Goal: Transaction & Acquisition: Book appointment/travel/reservation

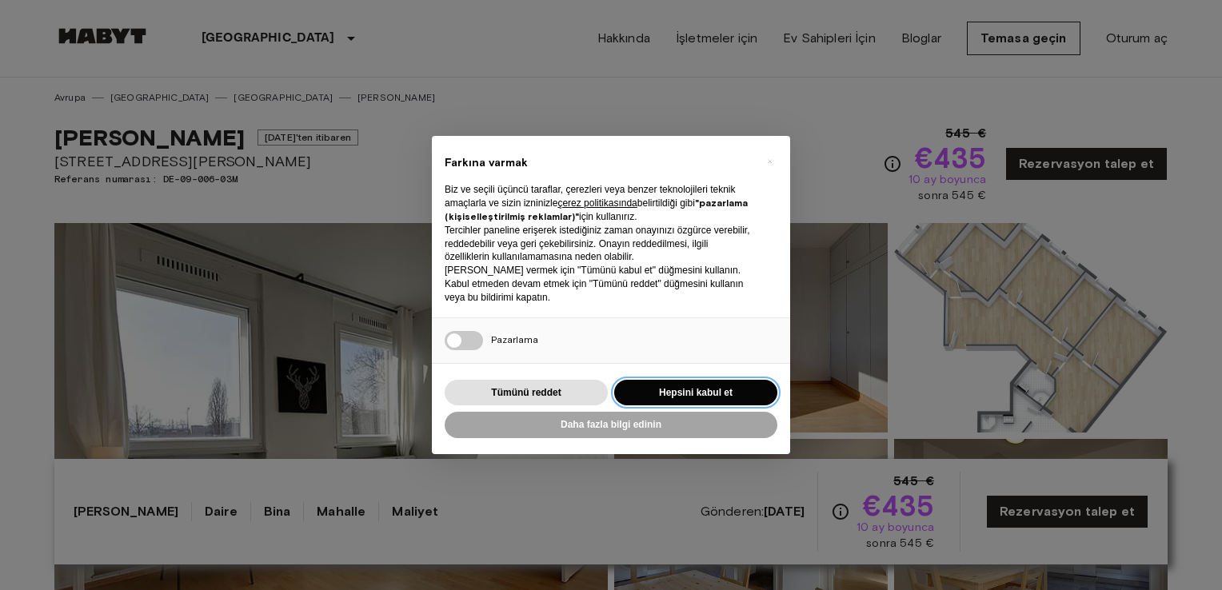
click at [717, 383] on button "Hepsini kabul et" at bounding box center [695, 393] width 163 height 26
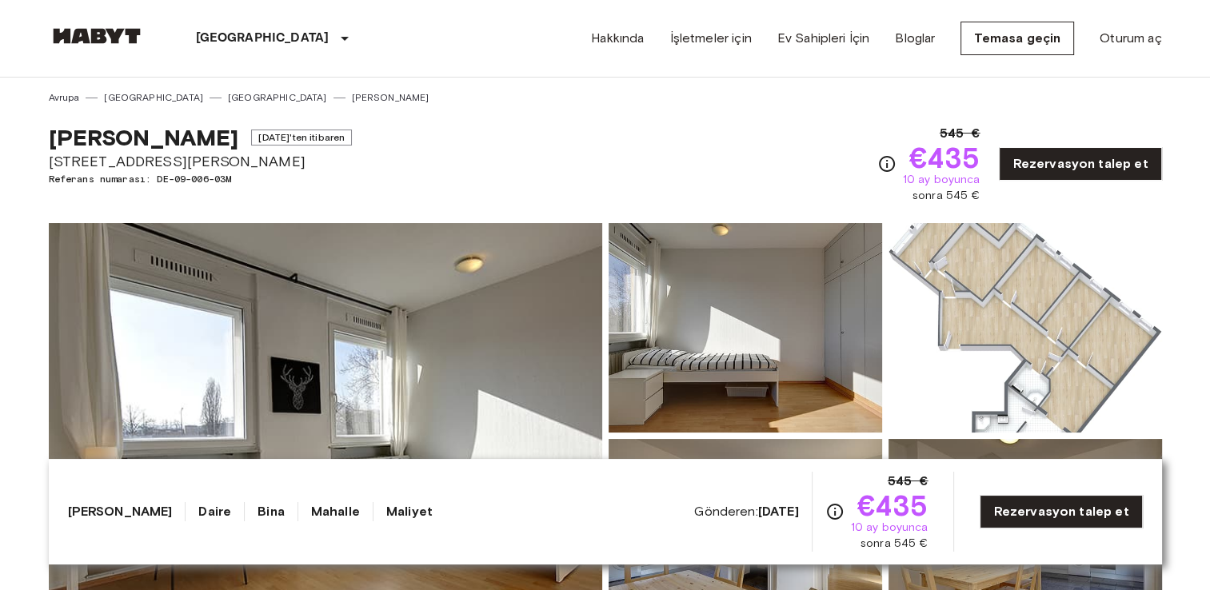
click at [425, 302] on img at bounding box center [326, 436] width 554 height 426
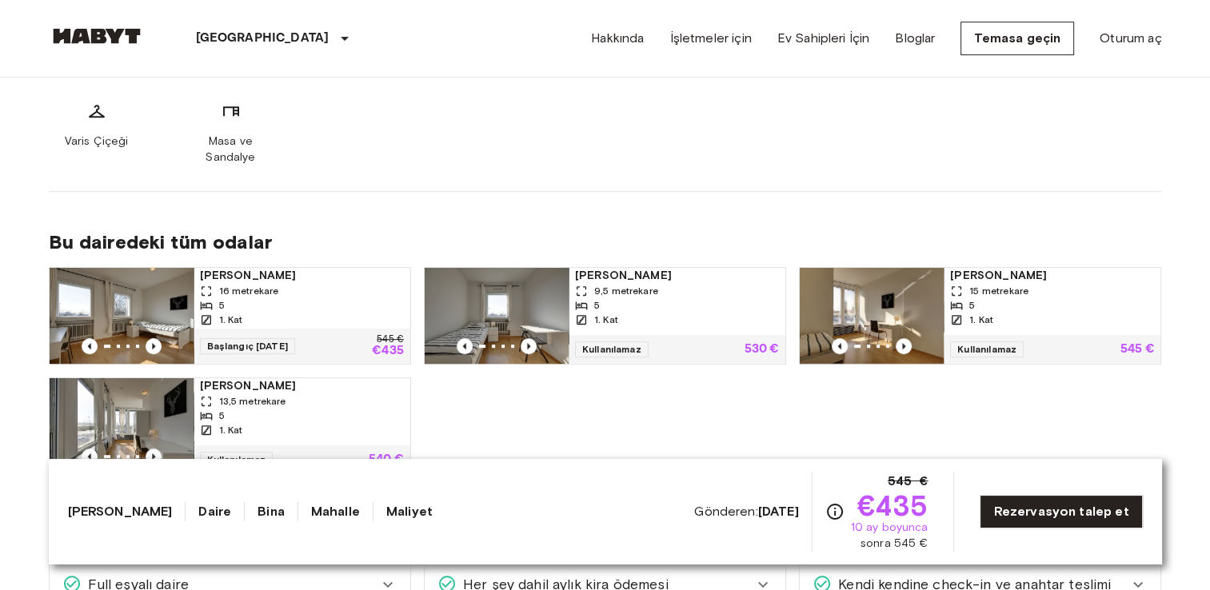
scroll to position [800, 0]
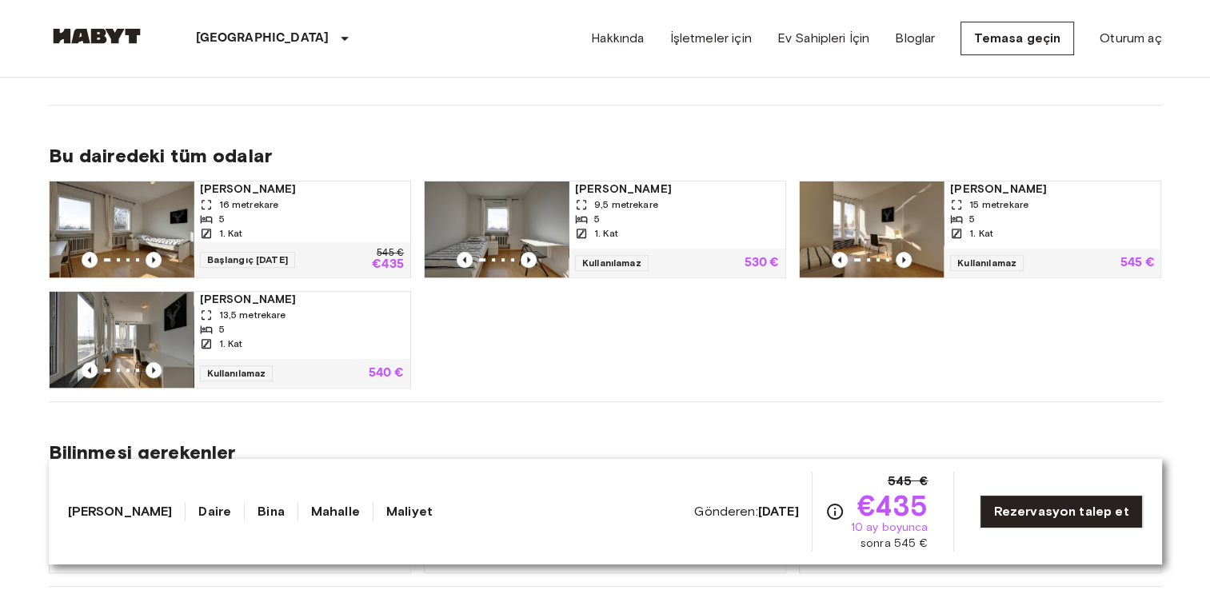
click at [609, 255] on span "Kullanılamaz" at bounding box center [612, 263] width 74 height 16
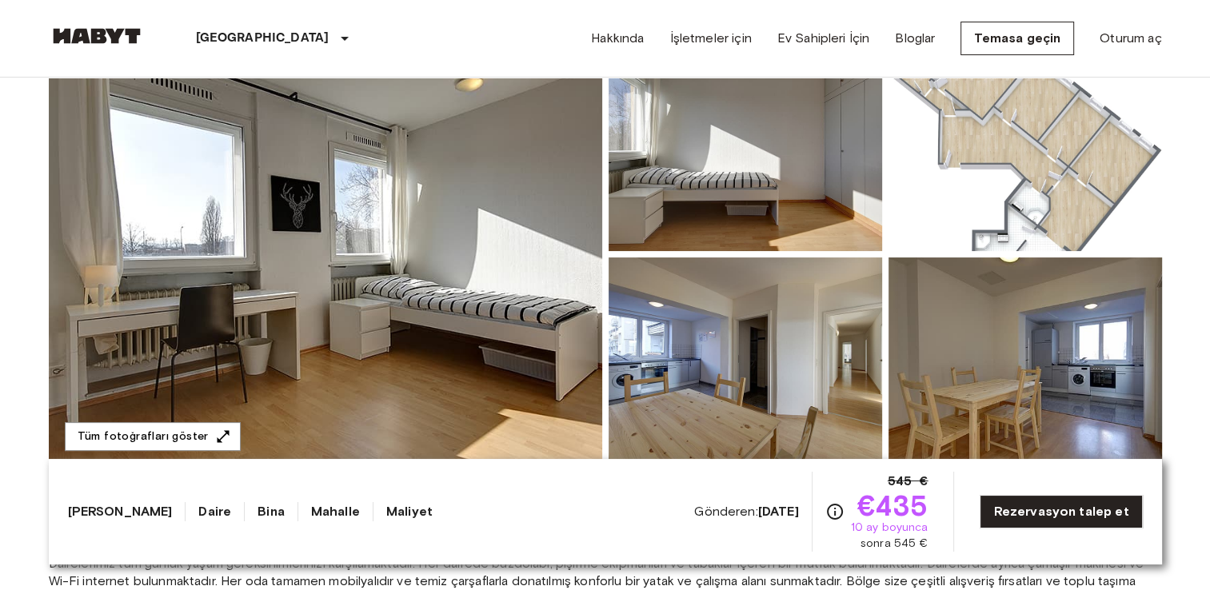
scroll to position [320, 0]
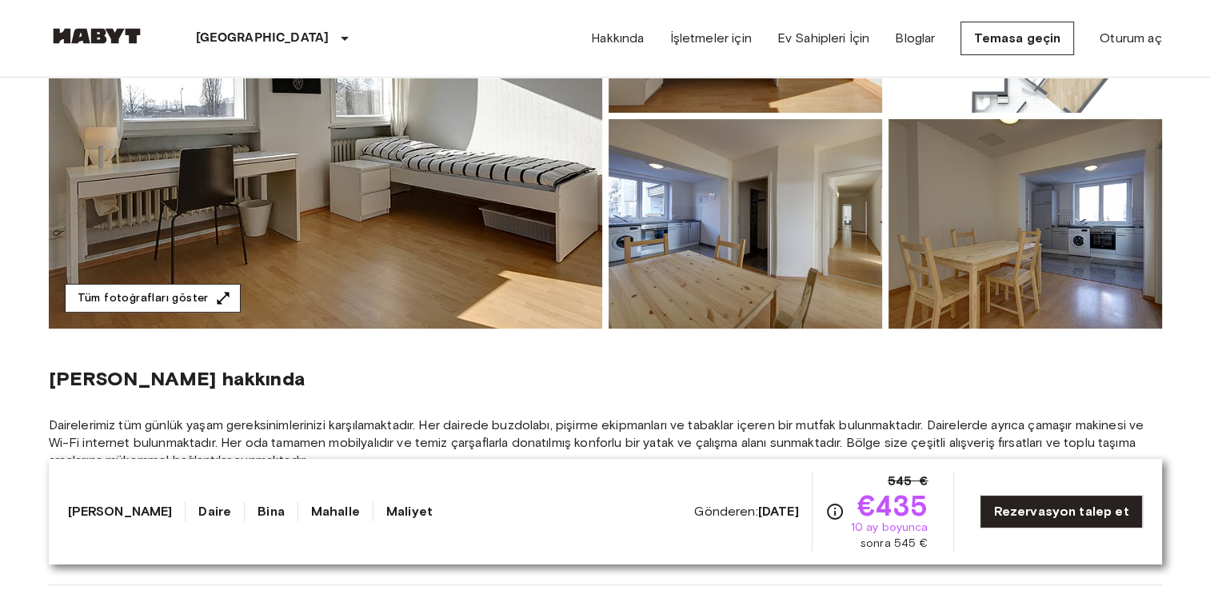
click at [174, 305] on font "Tüm fotoğrafları göster" at bounding box center [143, 299] width 131 height 20
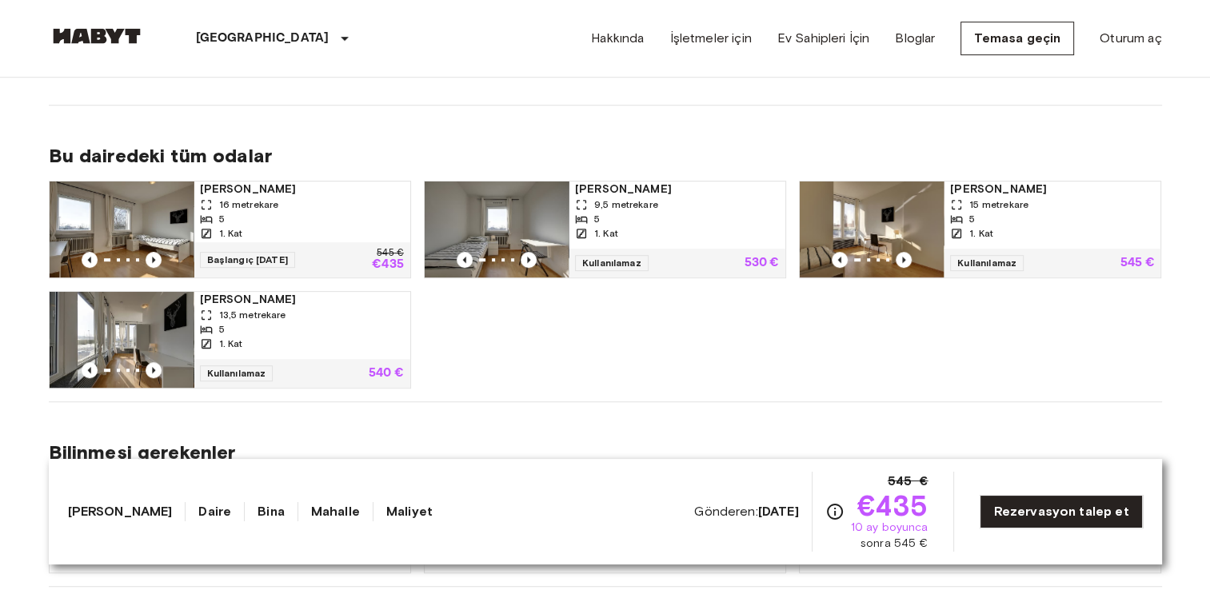
scroll to position [960, 0]
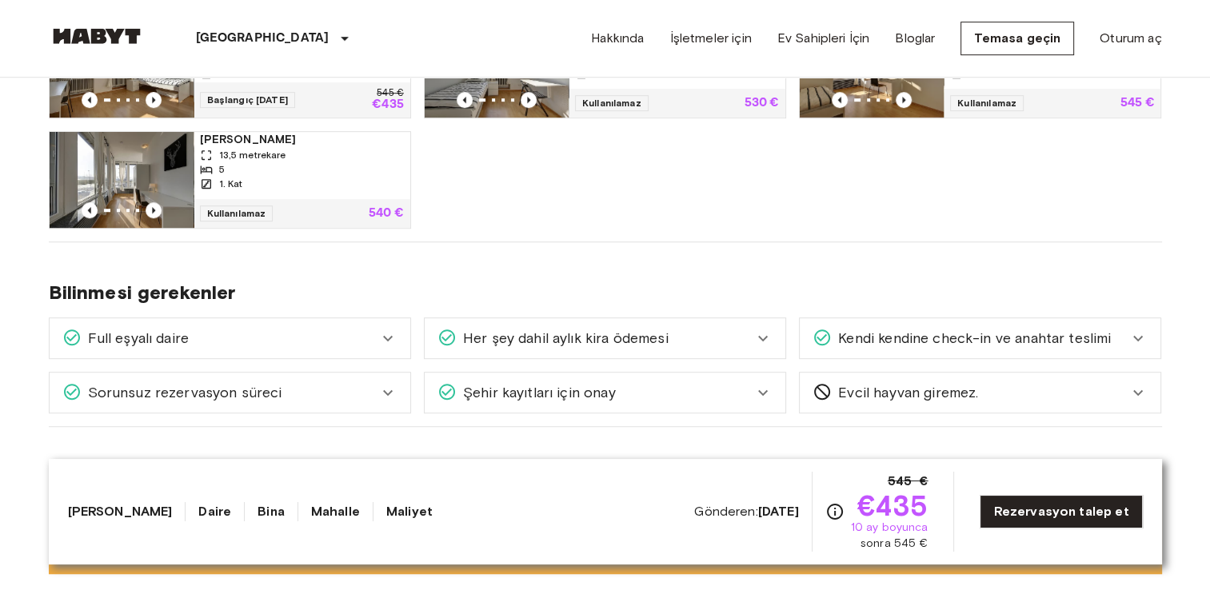
click at [382, 329] on icon at bounding box center [387, 338] width 19 height 19
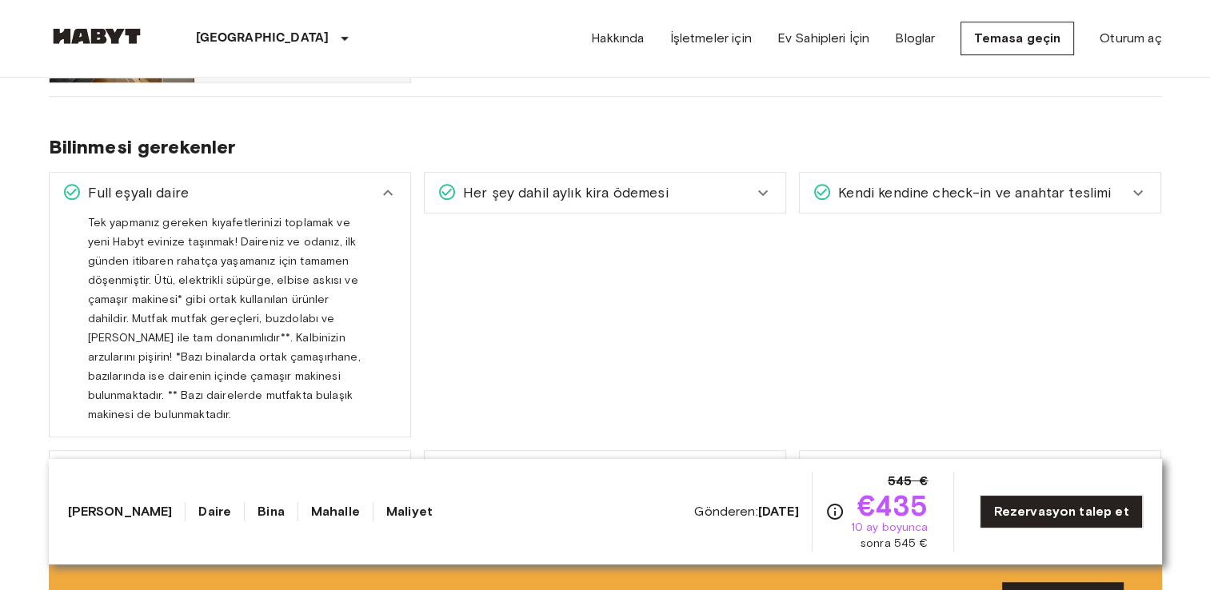
scroll to position [1120, 0]
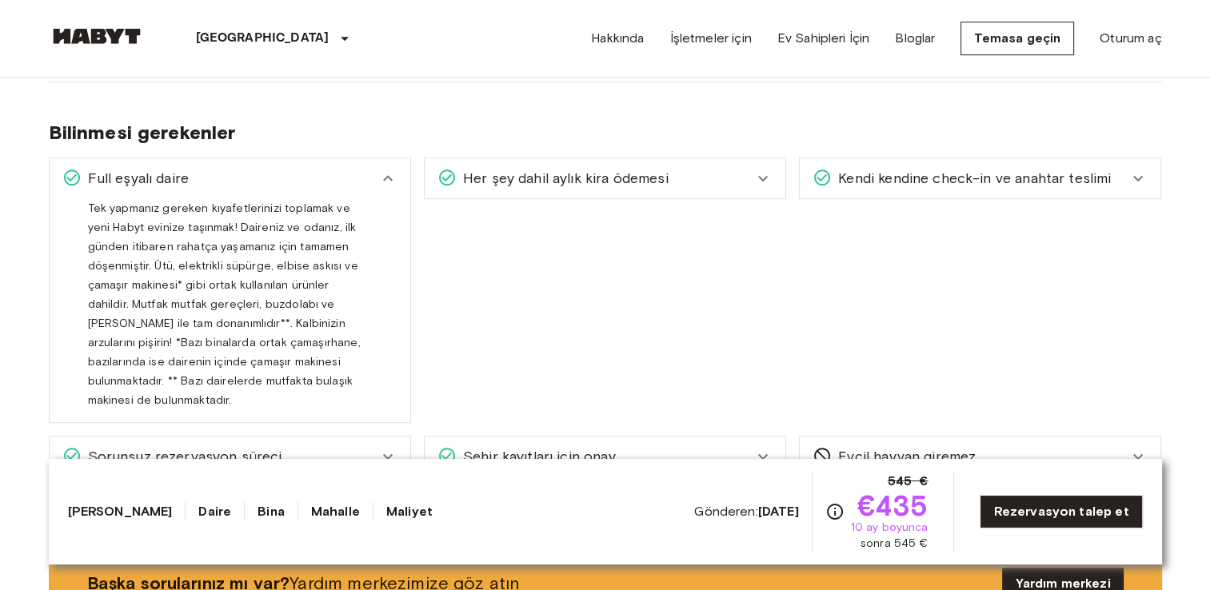
click at [697, 168] on div "Her şey dahil aylık kira ödemesi" at bounding box center [596, 178] width 316 height 21
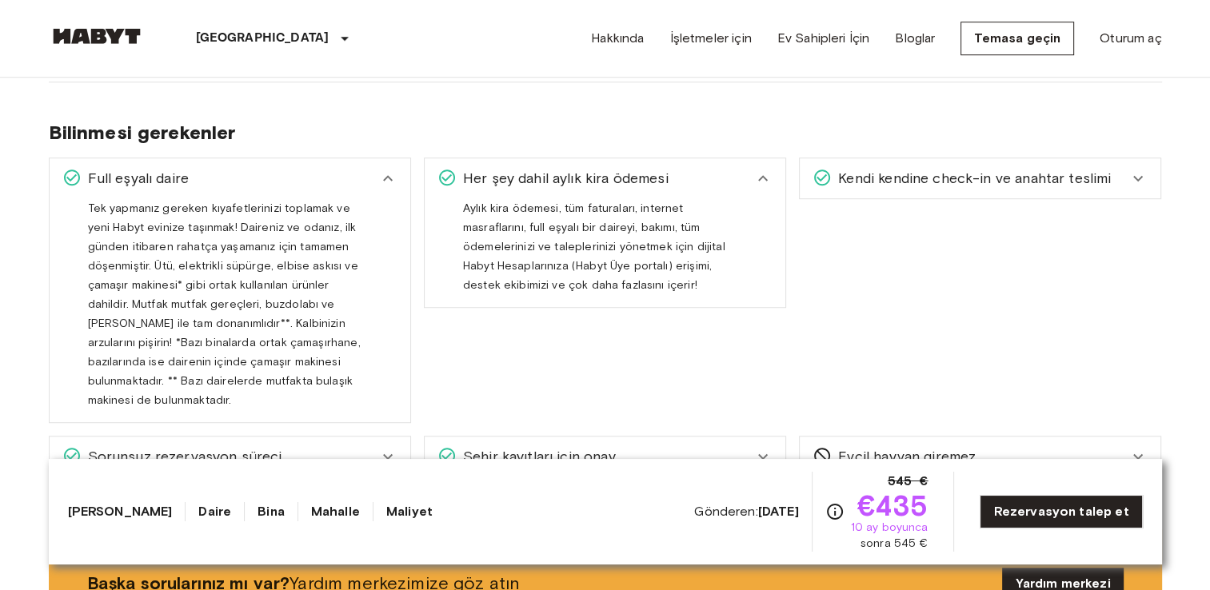
click at [896, 168] on span "Kendi kendine check-in ve anahtar teslimi" at bounding box center [971, 178] width 279 height 21
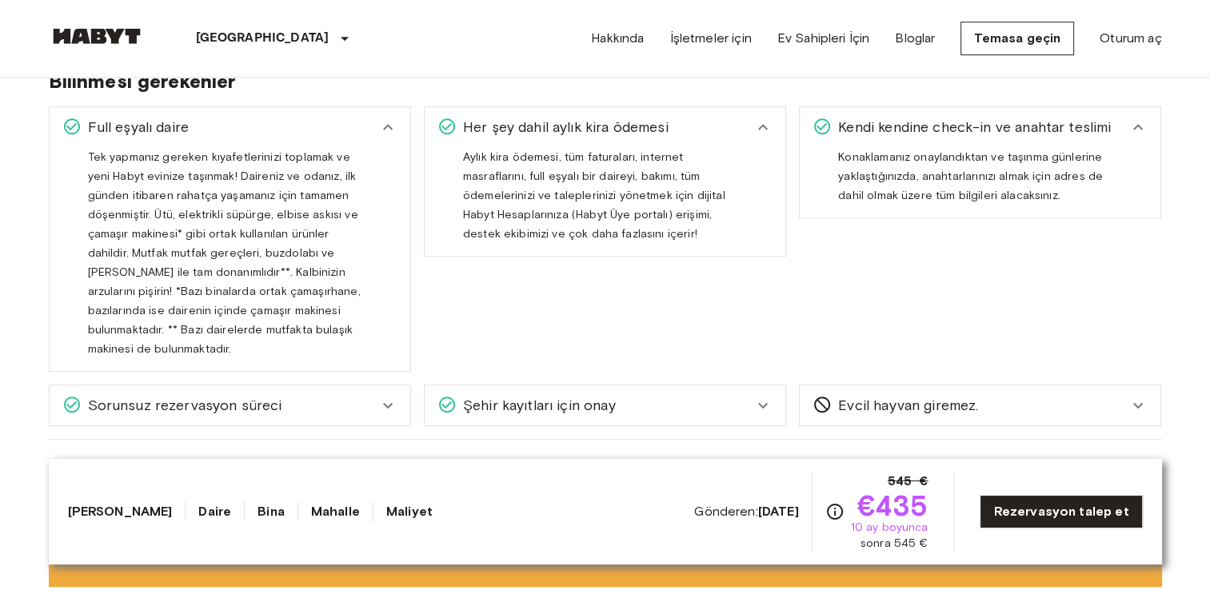
scroll to position [1200, 0]
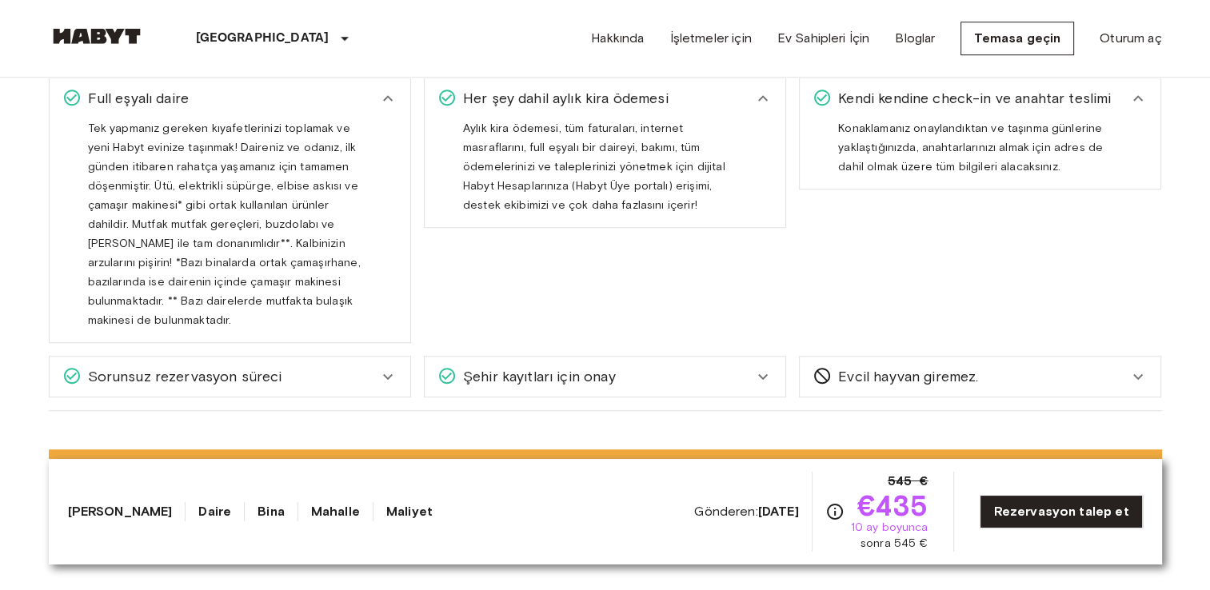
click at [237, 366] on span "Sorunsuz rezervasyon süreci" at bounding box center [182, 376] width 201 height 21
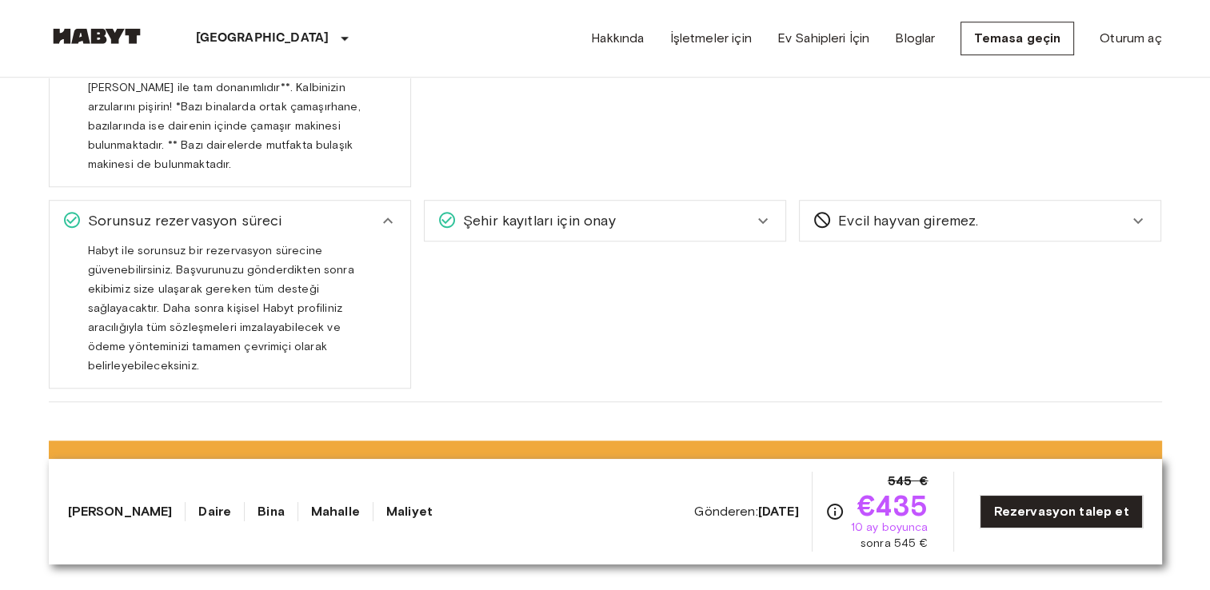
scroll to position [1360, 0]
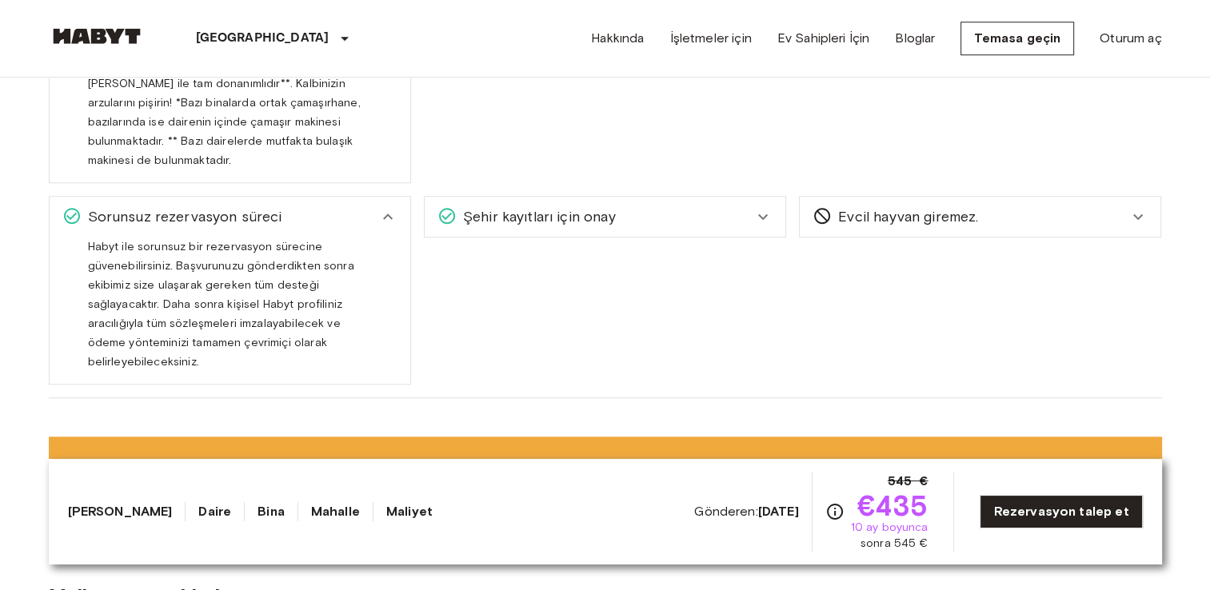
click at [578, 206] on span "Şehir kayıtları için onay" at bounding box center [536, 216] width 159 height 21
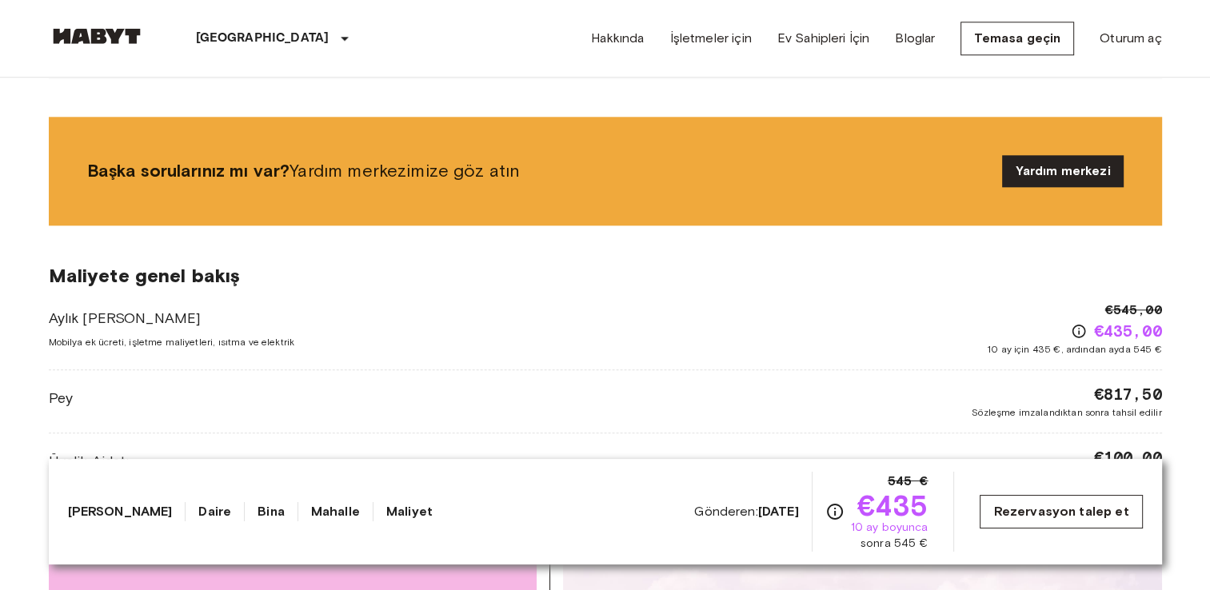
scroll to position [1760, 0]
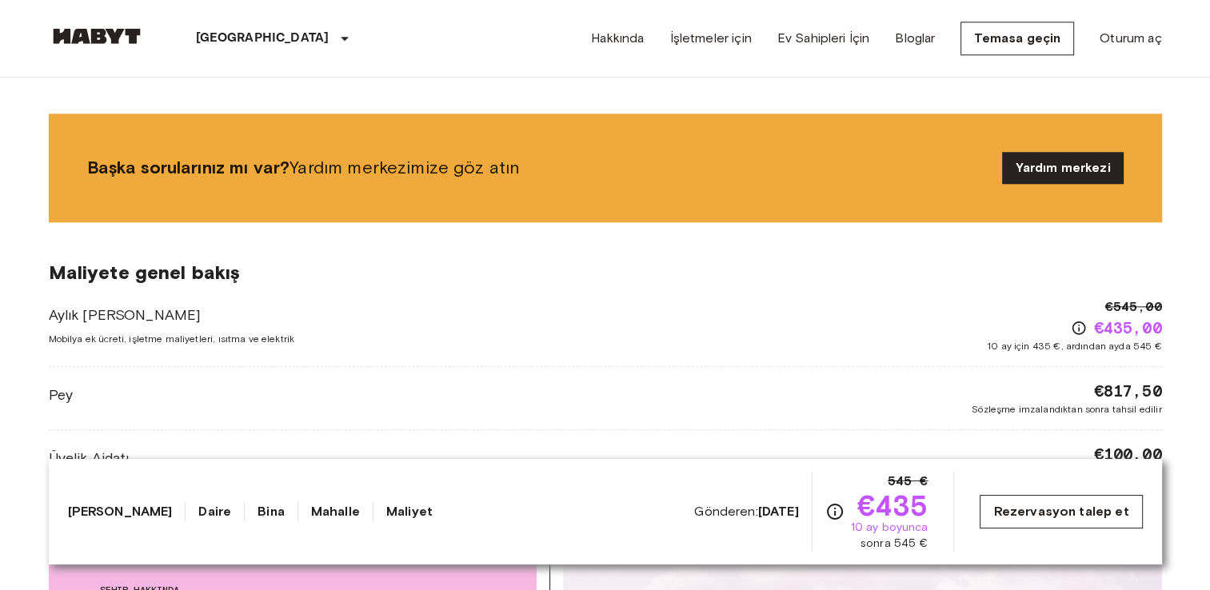
click at [1075, 512] on link "Rezervasyon talep et" at bounding box center [1061, 512] width 162 height 34
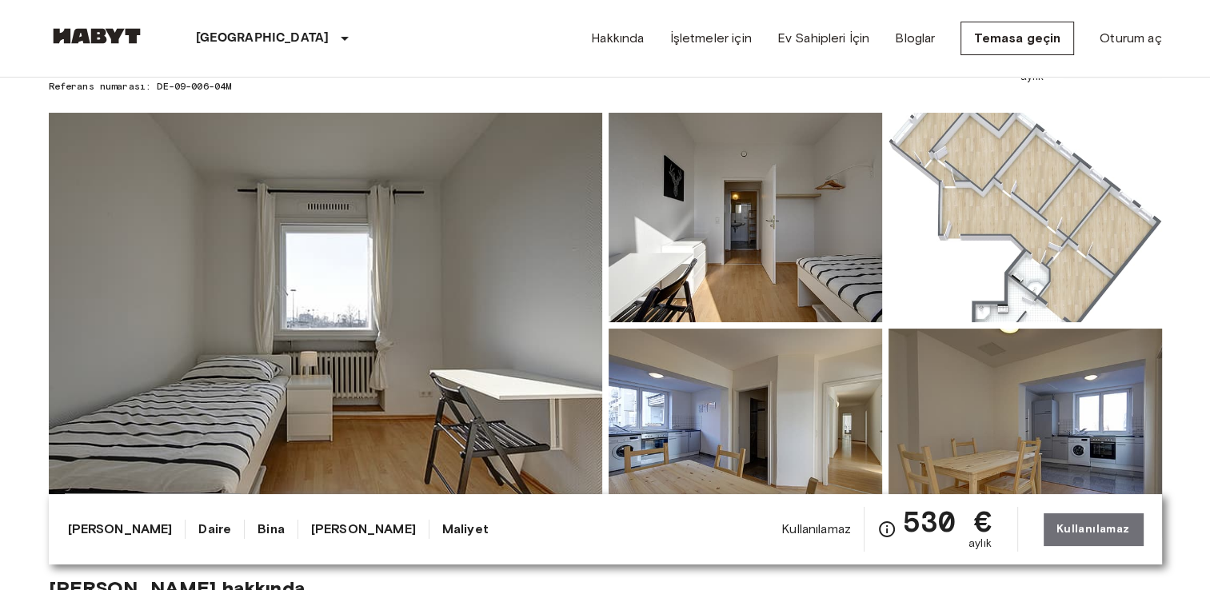
scroll to position [240, 0]
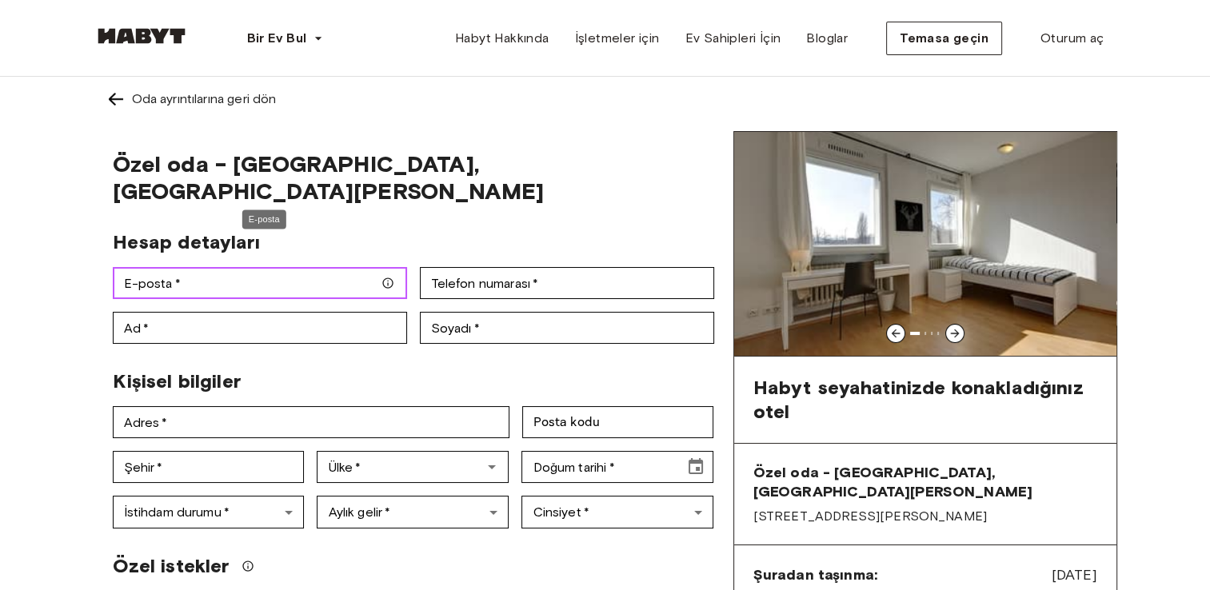
click at [149, 267] on input "E-posta   *" at bounding box center [260, 283] width 294 height 32
click at [405, 218] on div "Hesap detayları" at bounding box center [407, 236] width 614 height 37
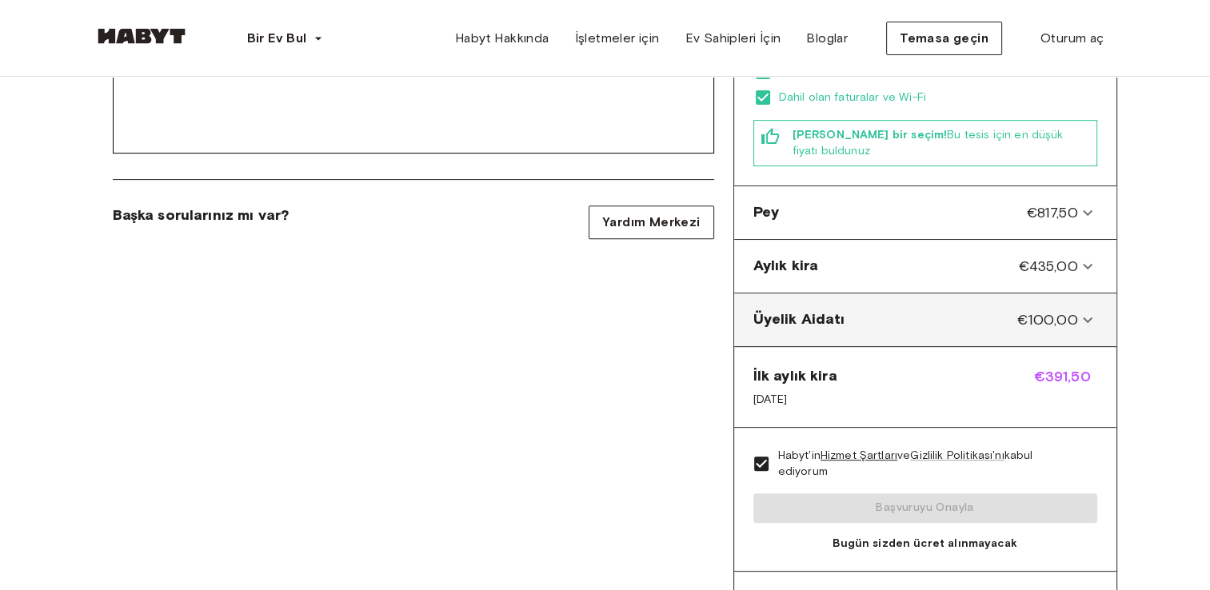
scroll to position [560, 0]
click at [929, 311] on div "Üyelik Aidatı €100,00" at bounding box center [916, 321] width 325 height 21
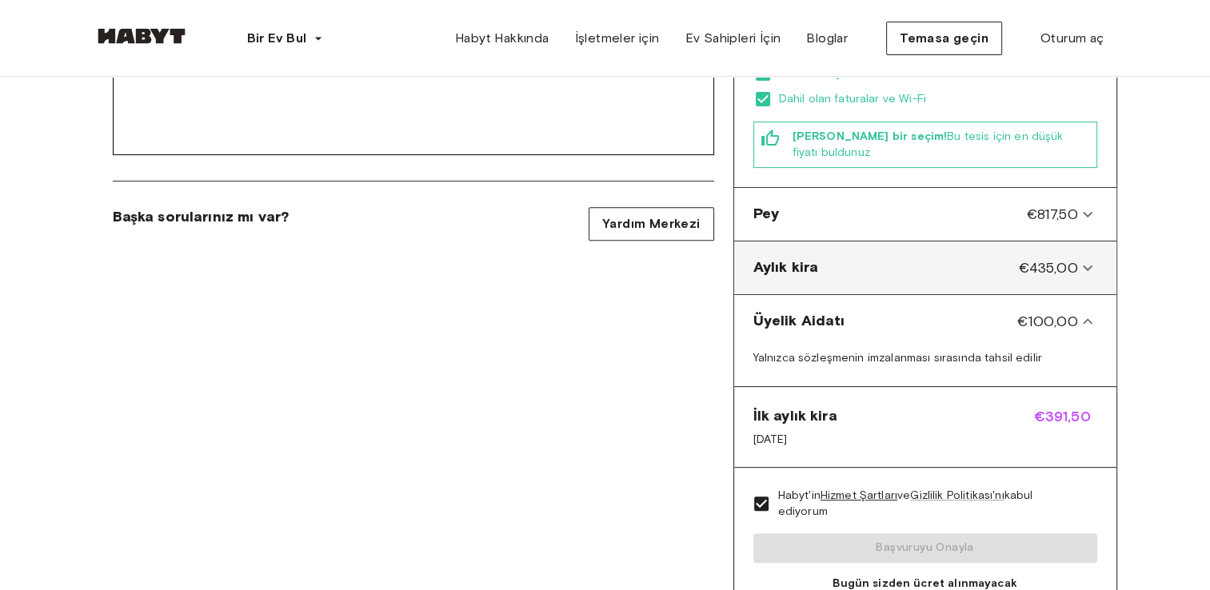
click at [995, 258] on div "Aylık kira €435,00" at bounding box center [916, 268] width 325 height 21
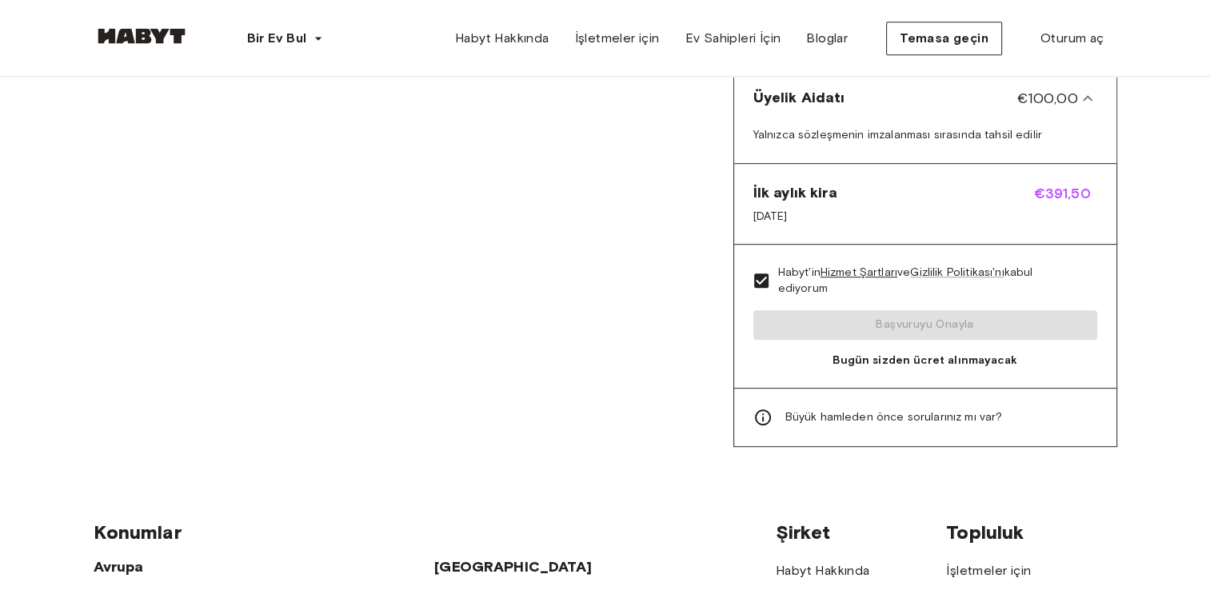
scroll to position [880, 0]
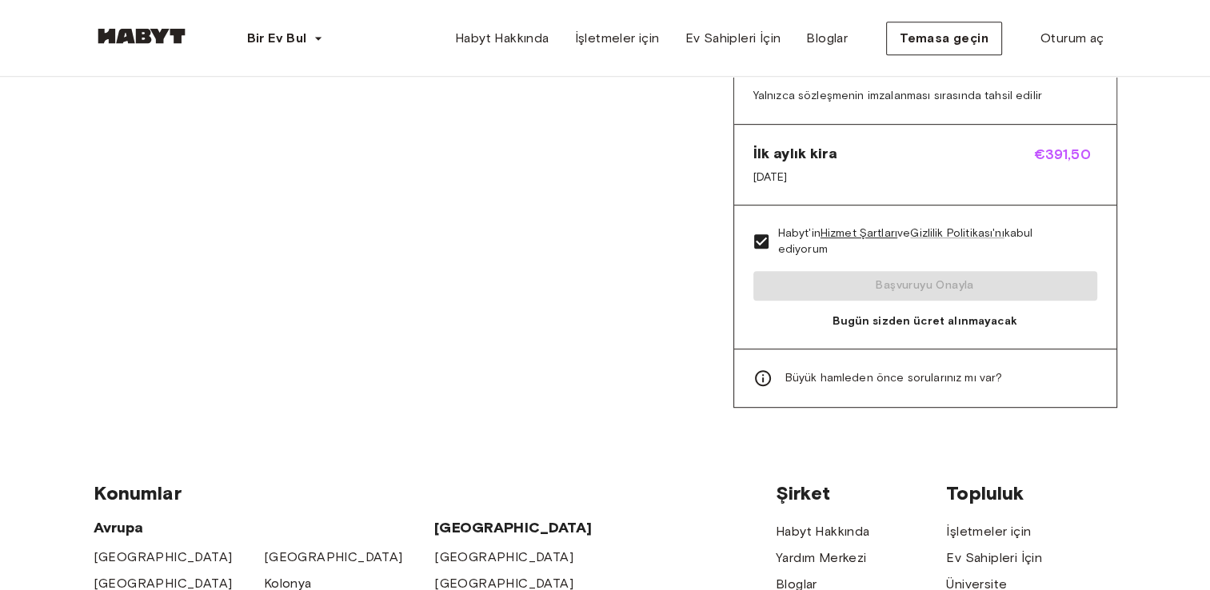
click at [886, 314] on span "Bugün sizden ücret alınmayacak" at bounding box center [926, 322] width 344 height 16
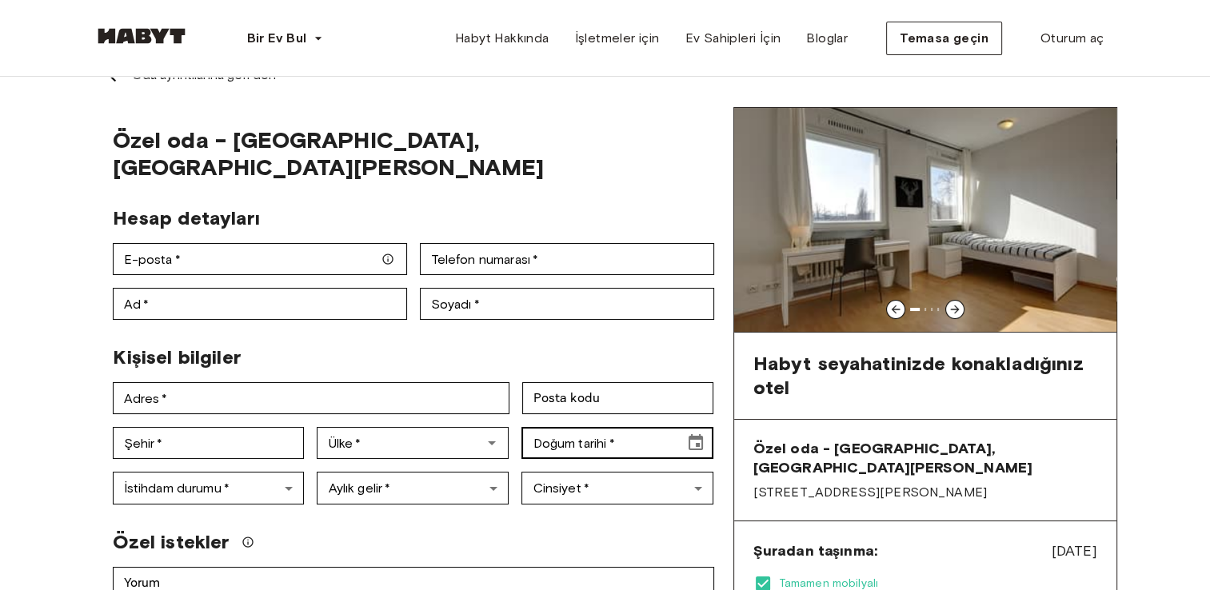
scroll to position [0, 0]
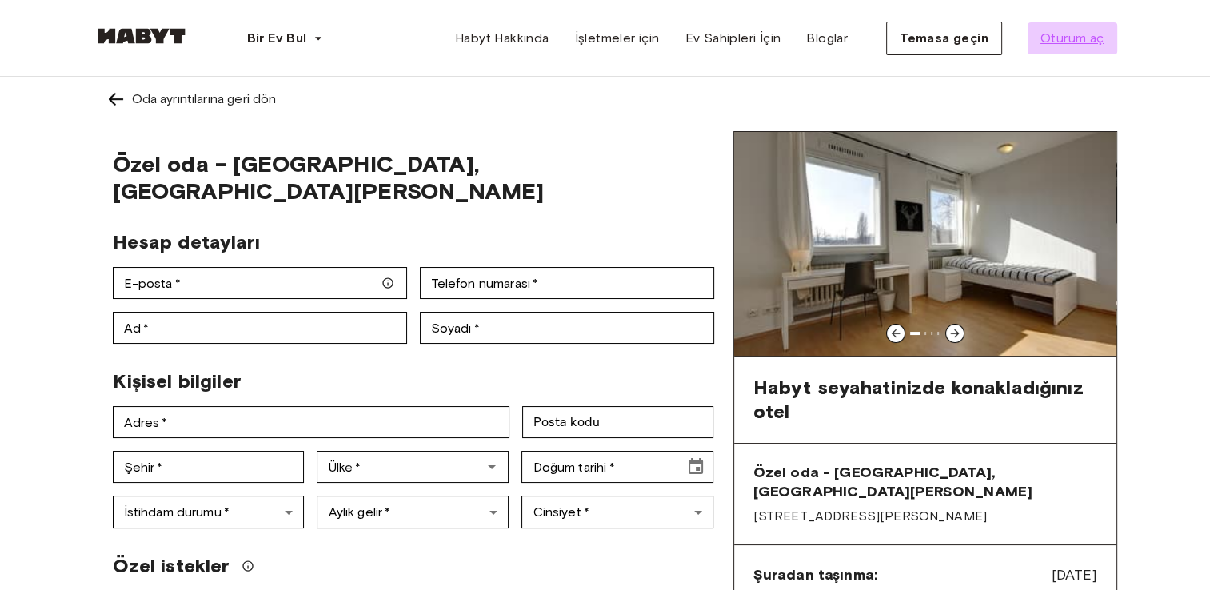
click at [1058, 44] on span "Oturum aç" at bounding box center [1073, 38] width 64 height 19
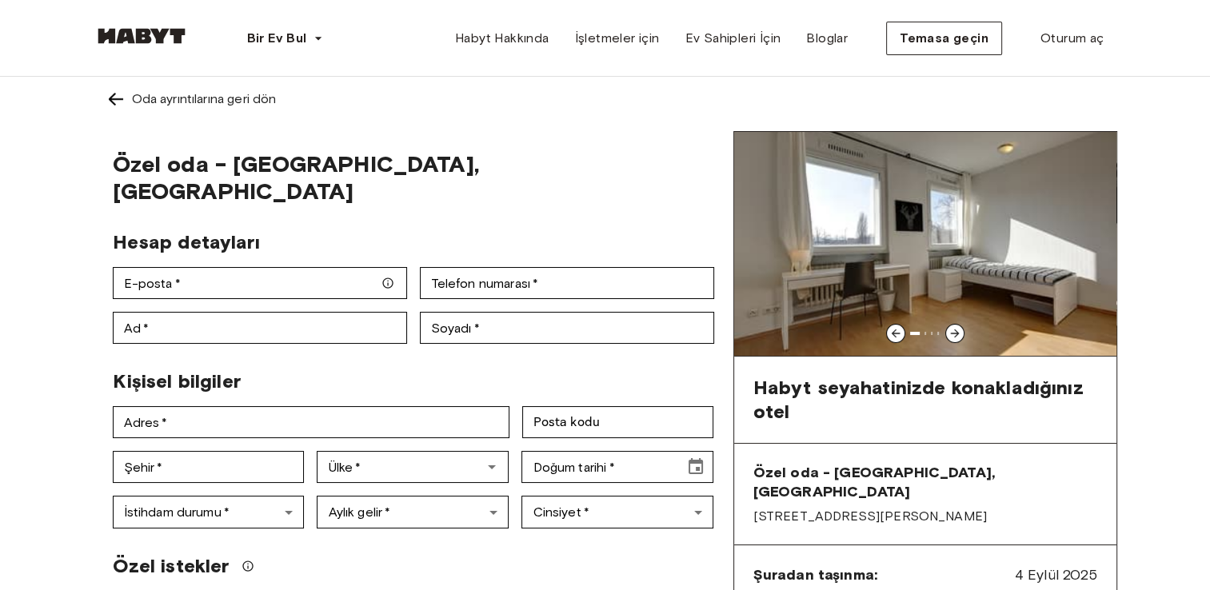
click at [960, 330] on icon at bounding box center [955, 333] width 13 height 13
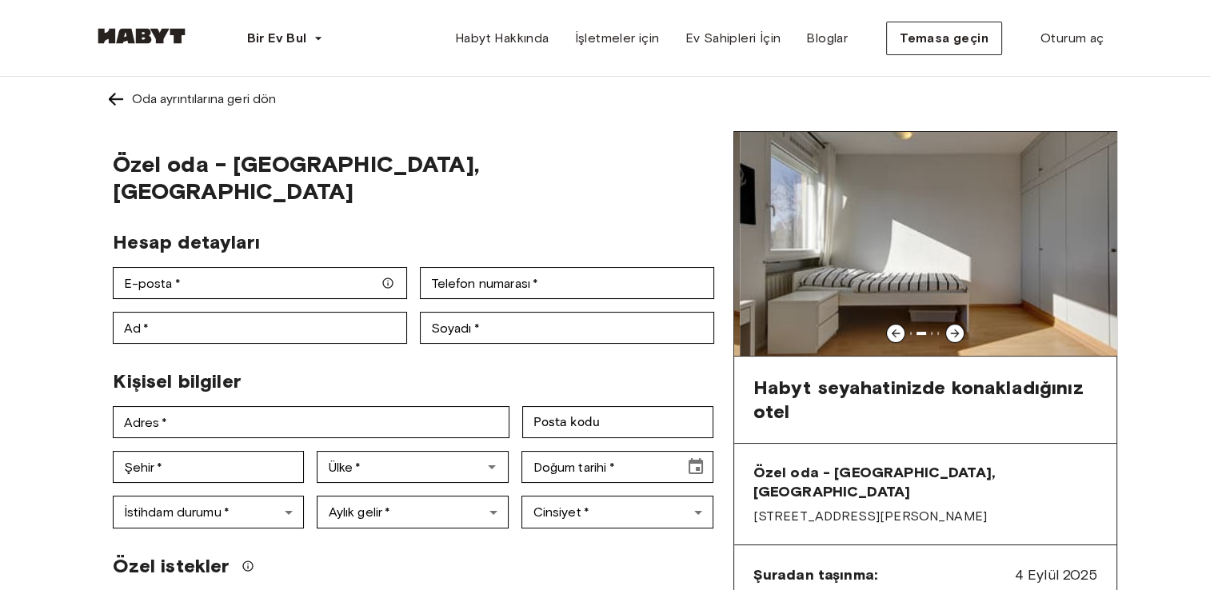
click at [960, 330] on icon at bounding box center [955, 333] width 13 height 13
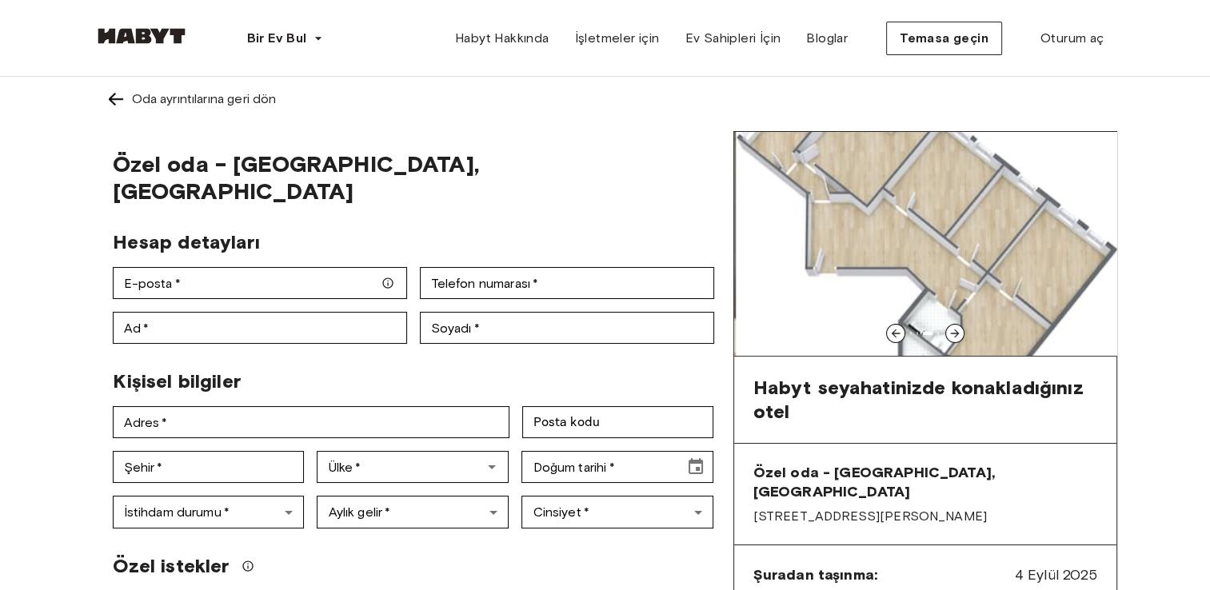
click at [960, 330] on icon at bounding box center [955, 333] width 13 height 13
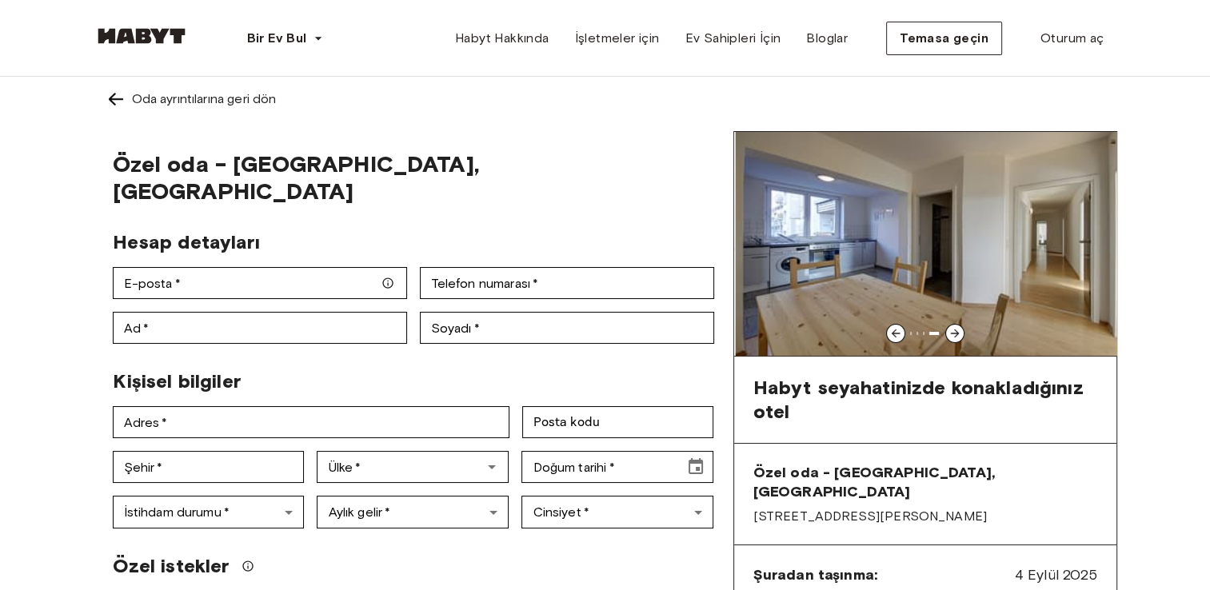
click at [960, 330] on icon at bounding box center [955, 333] width 13 height 13
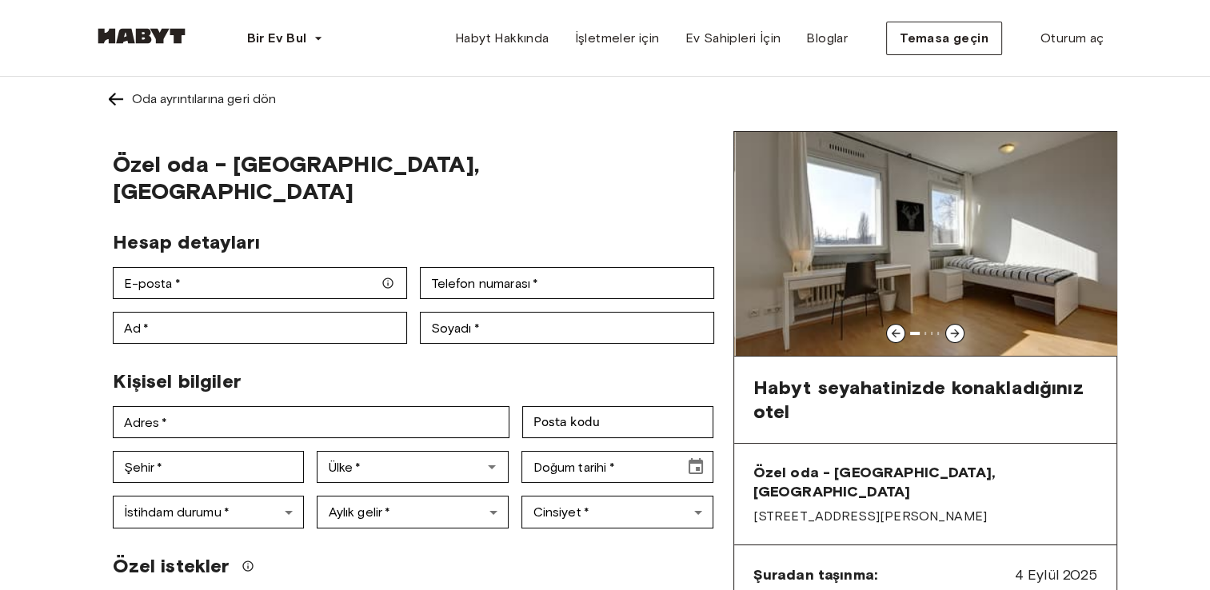
click at [960, 330] on icon at bounding box center [955, 333] width 13 height 13
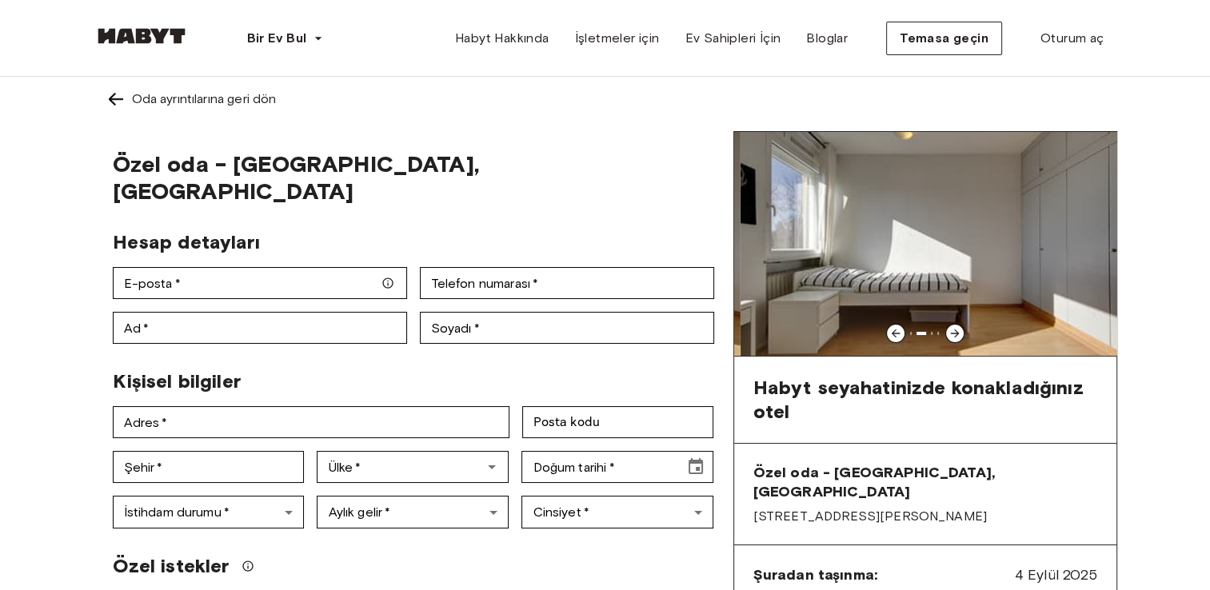
click at [960, 330] on icon at bounding box center [955, 333] width 13 height 13
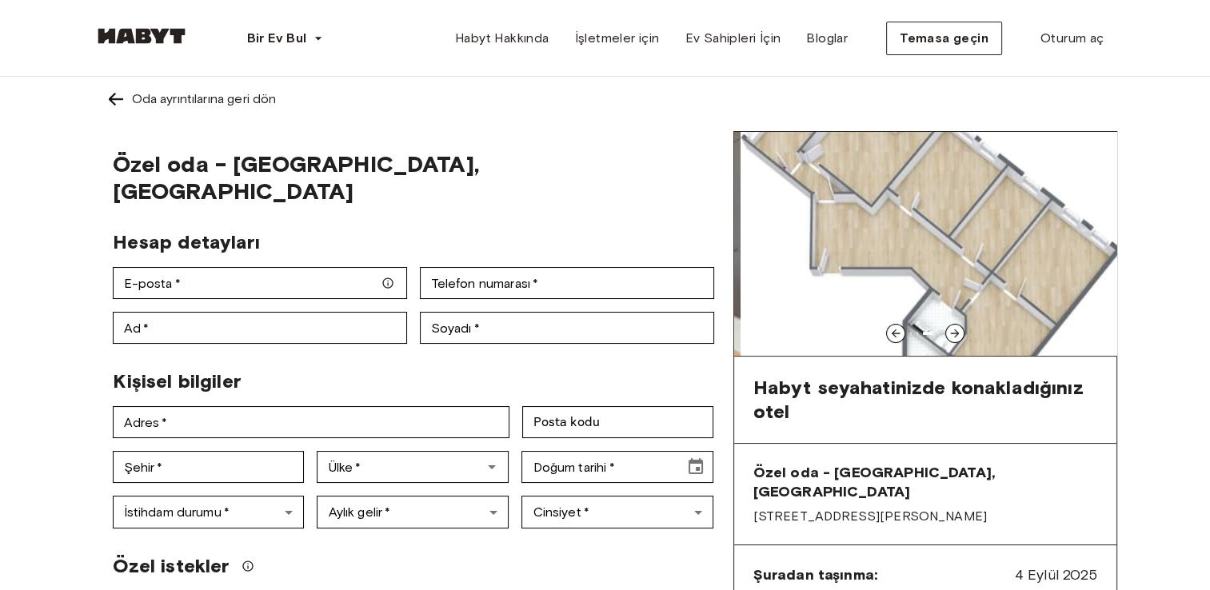
click at [960, 330] on icon at bounding box center [955, 333] width 13 height 13
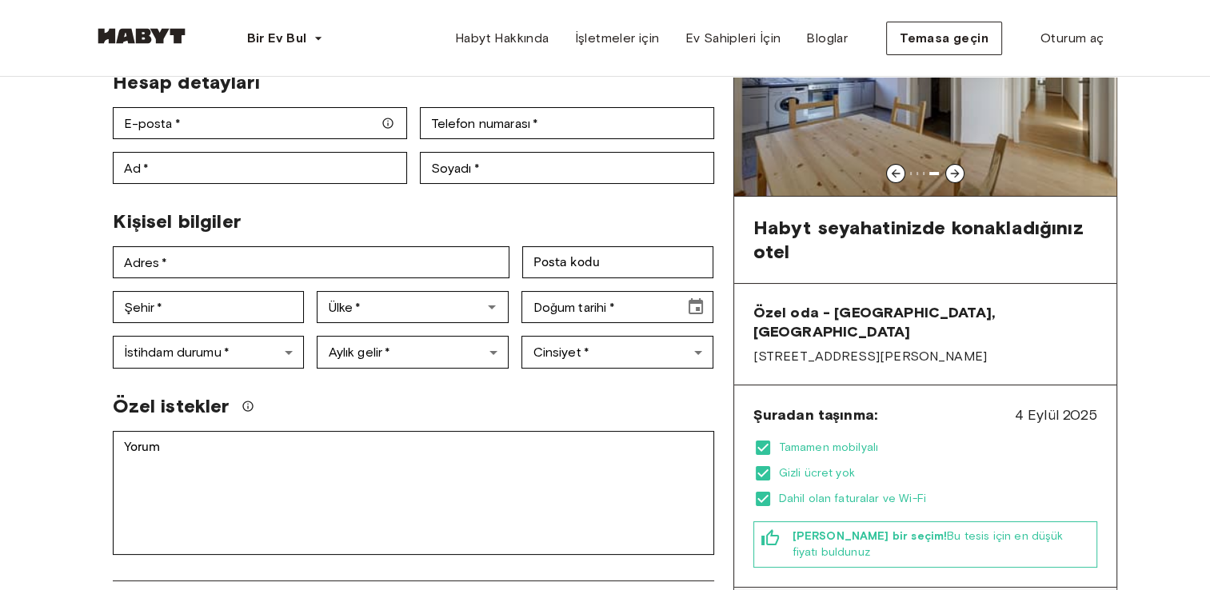
scroll to position [320, 0]
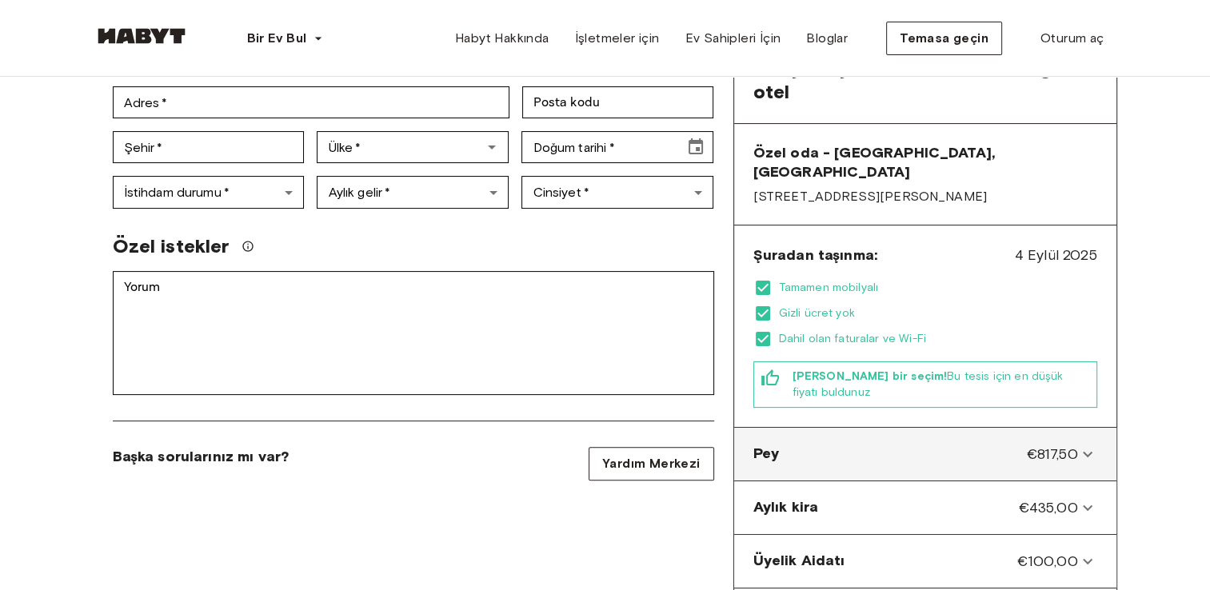
click at [1050, 444] on span "€817,50" at bounding box center [1051, 454] width 51 height 21
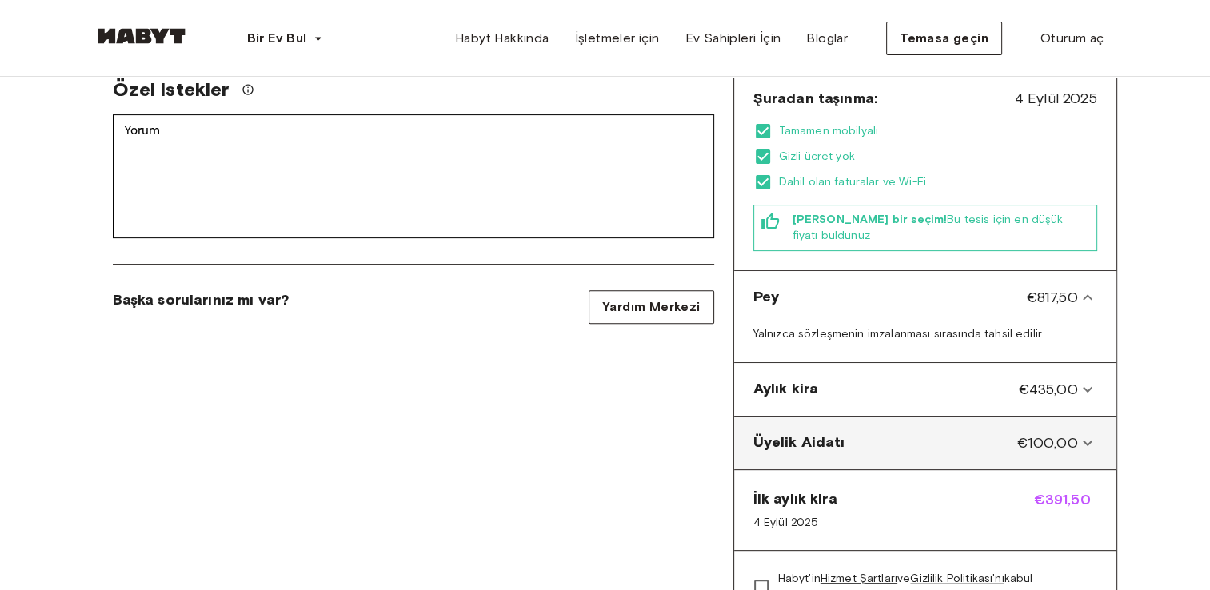
scroll to position [480, 0]
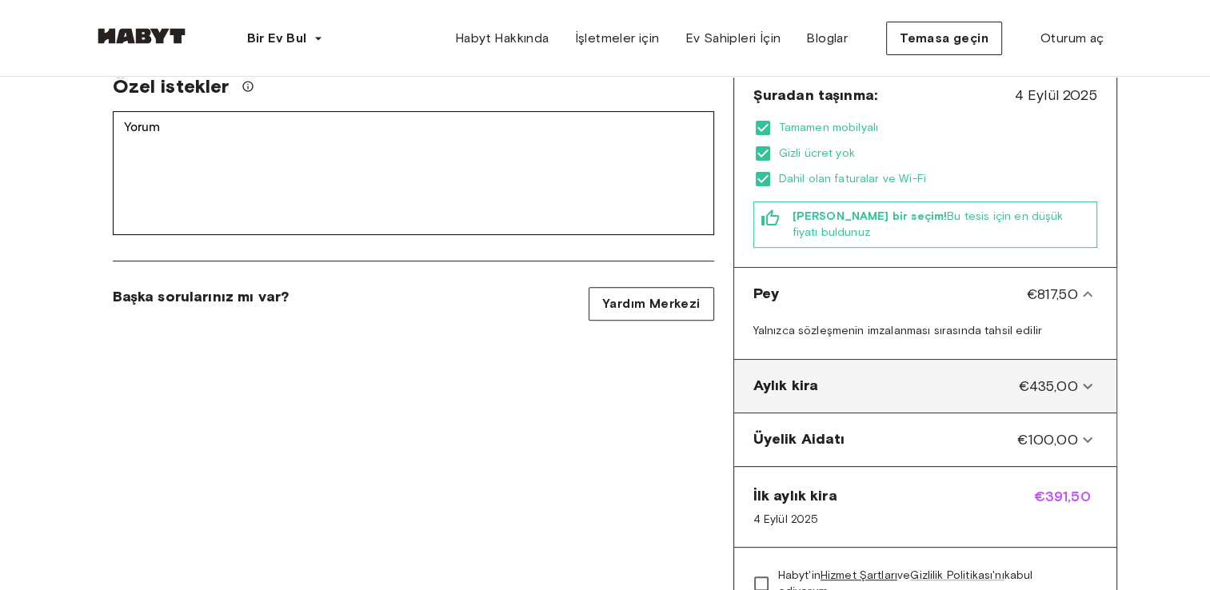
click at [1065, 376] on span "€435,00" at bounding box center [1047, 386] width 59 height 21
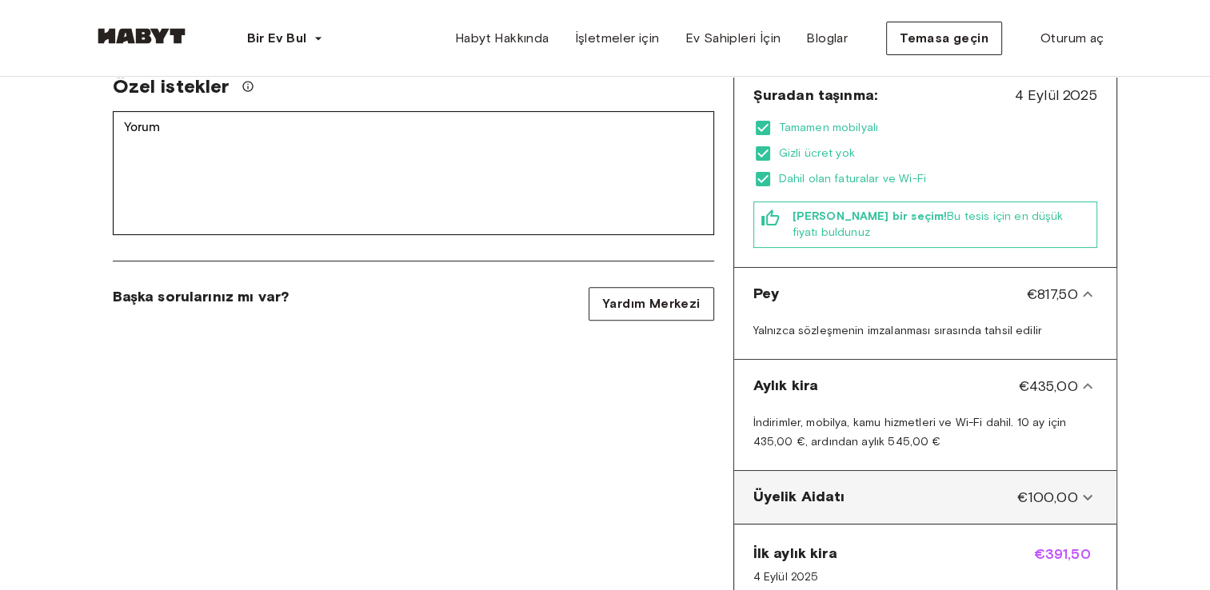
scroll to position [560, 0]
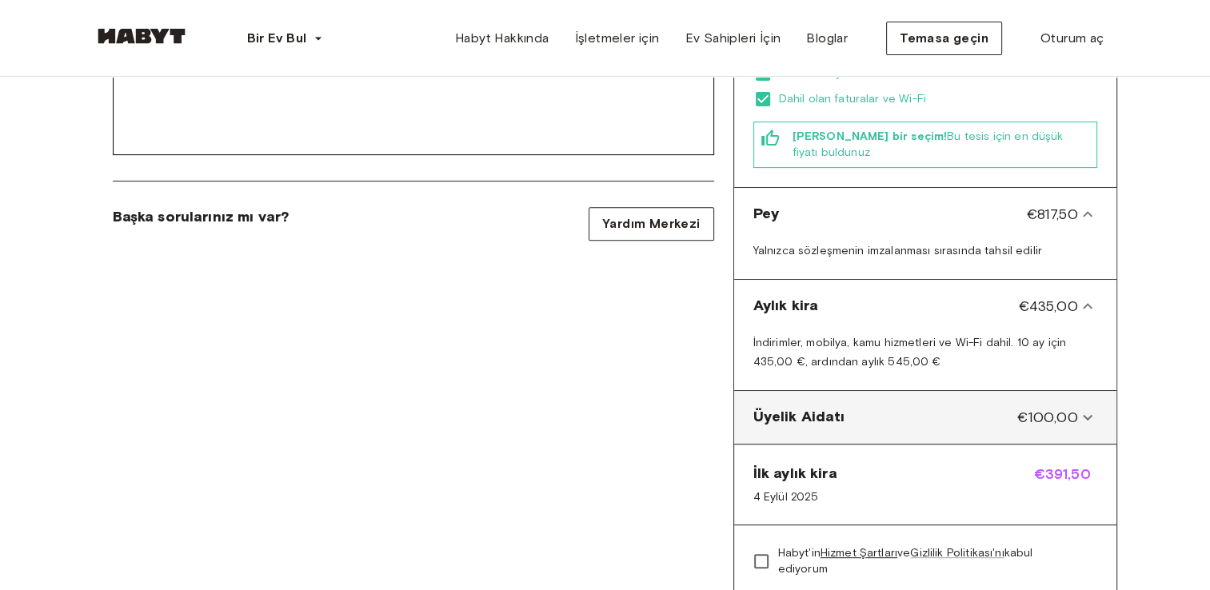
click at [1082, 398] on Fee-panel "Üyelik Aidatı €100,00" at bounding box center [926, 418] width 370 height 40
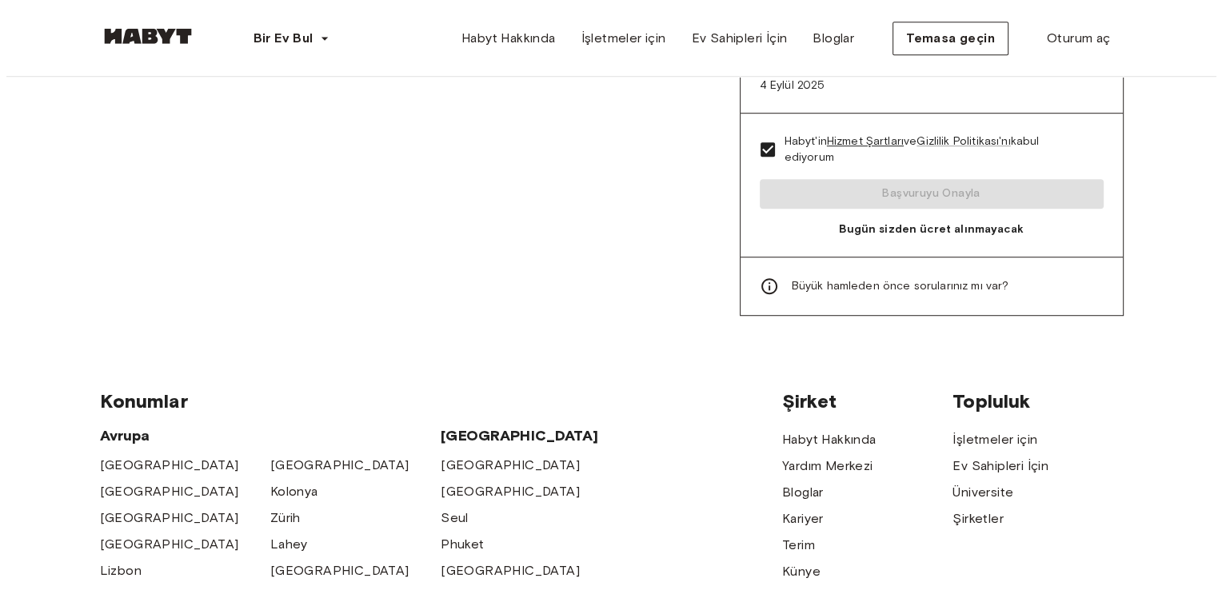
scroll to position [1040, 0]
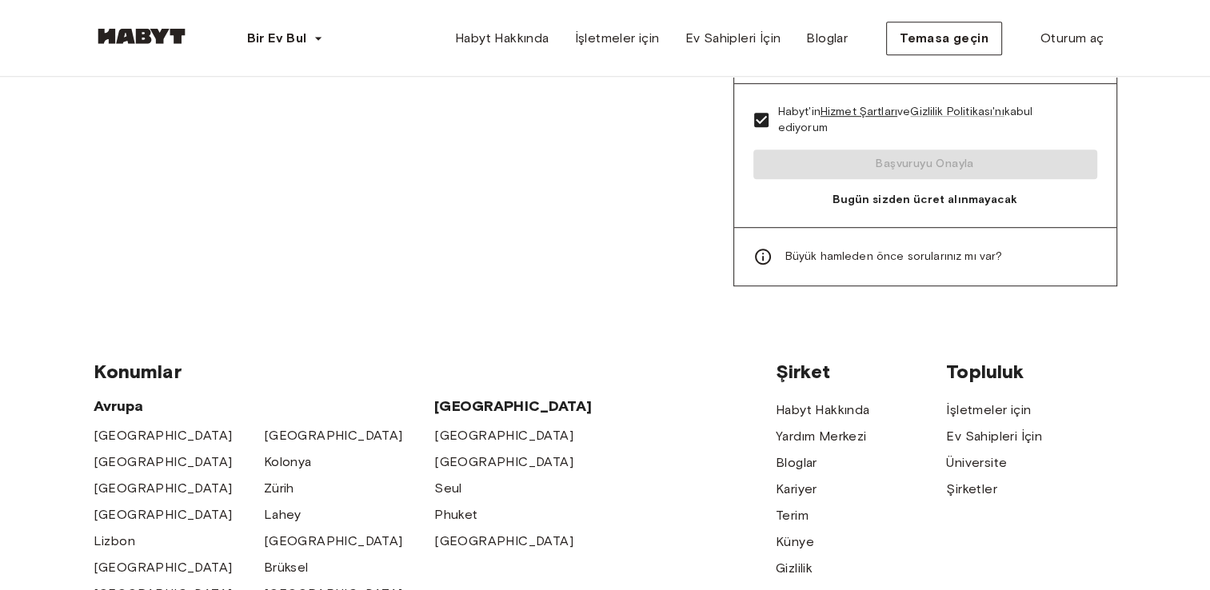
click at [805, 249] on span "Büyük hamleden önce sorularınız mı var?" at bounding box center [895, 257] width 218 height 16
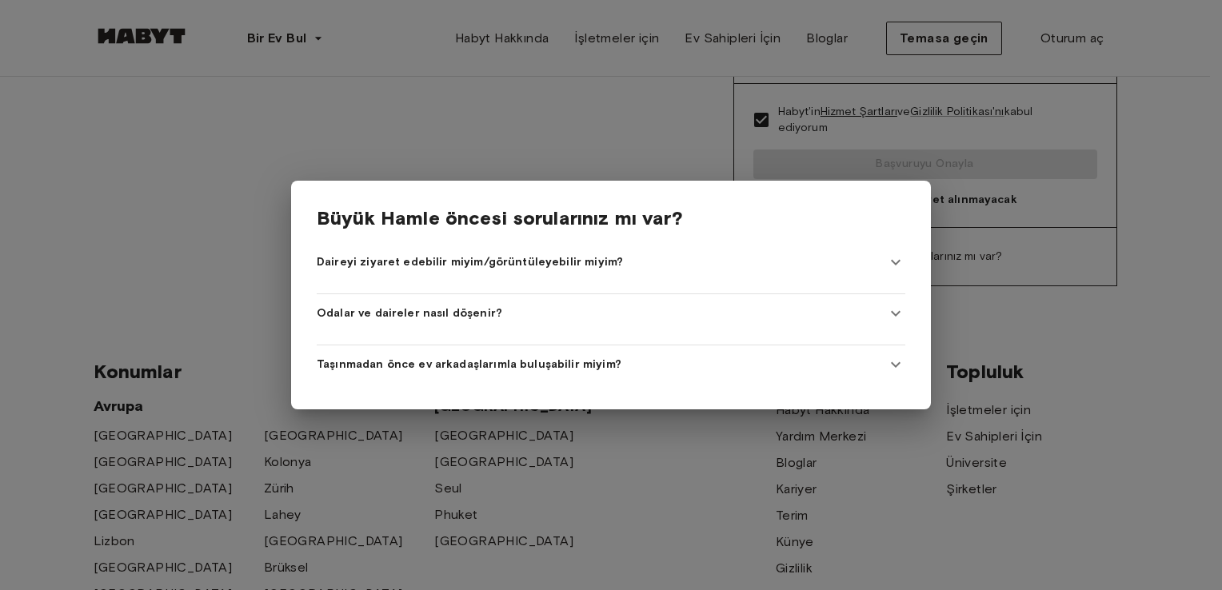
click at [611, 258] on div "Daireyi ziyaret edebilir miyim/görüntüleyebilir miyim?" at bounding box center [602, 262] width 570 height 16
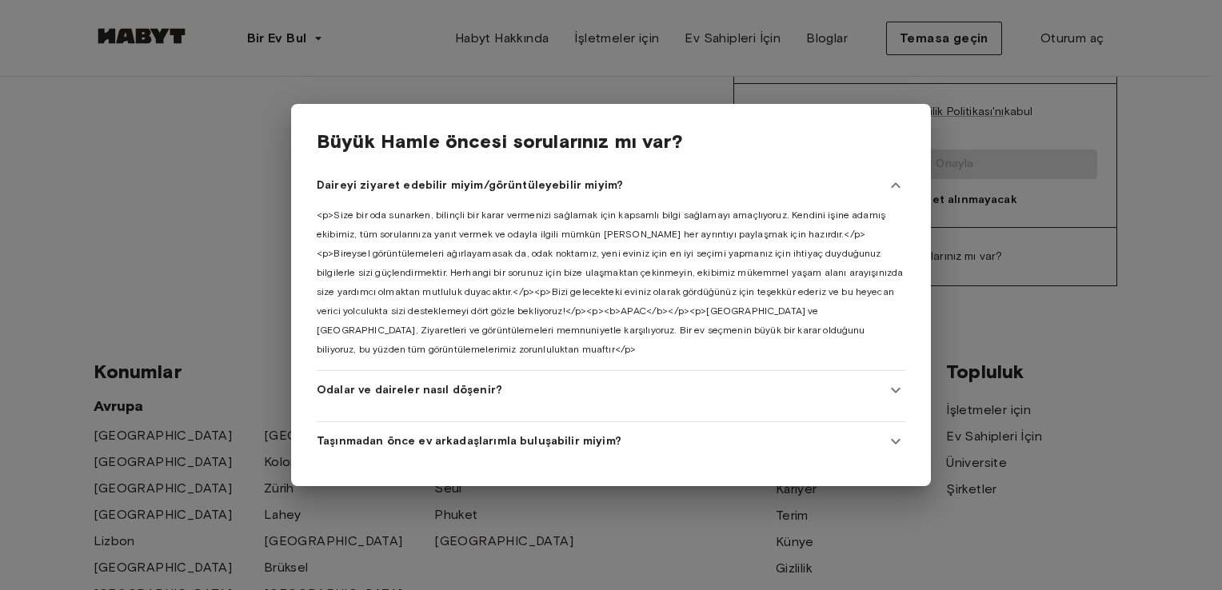
click at [470, 389] on span "Odalar ve daireler nasıl döşenir?" at bounding box center [410, 390] width 186 height 16
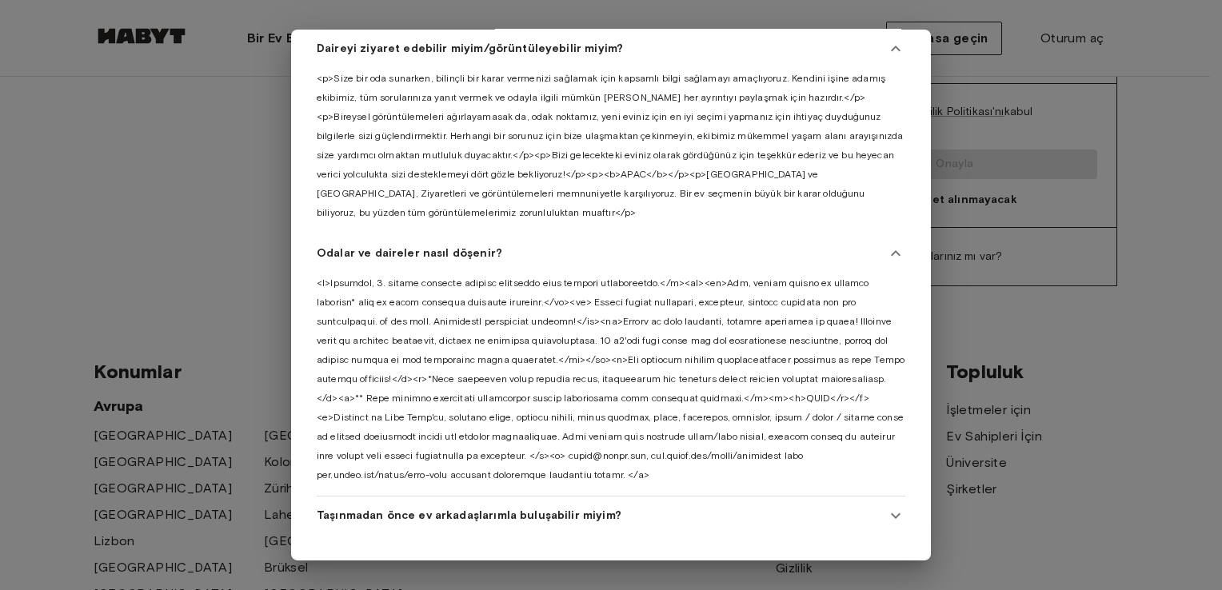
scroll to position [74, 0]
click at [473, 509] on span "Taşınmadan önce ev arkadaşlarımla buluşabilir miyim?" at bounding box center [469, 516] width 305 height 16
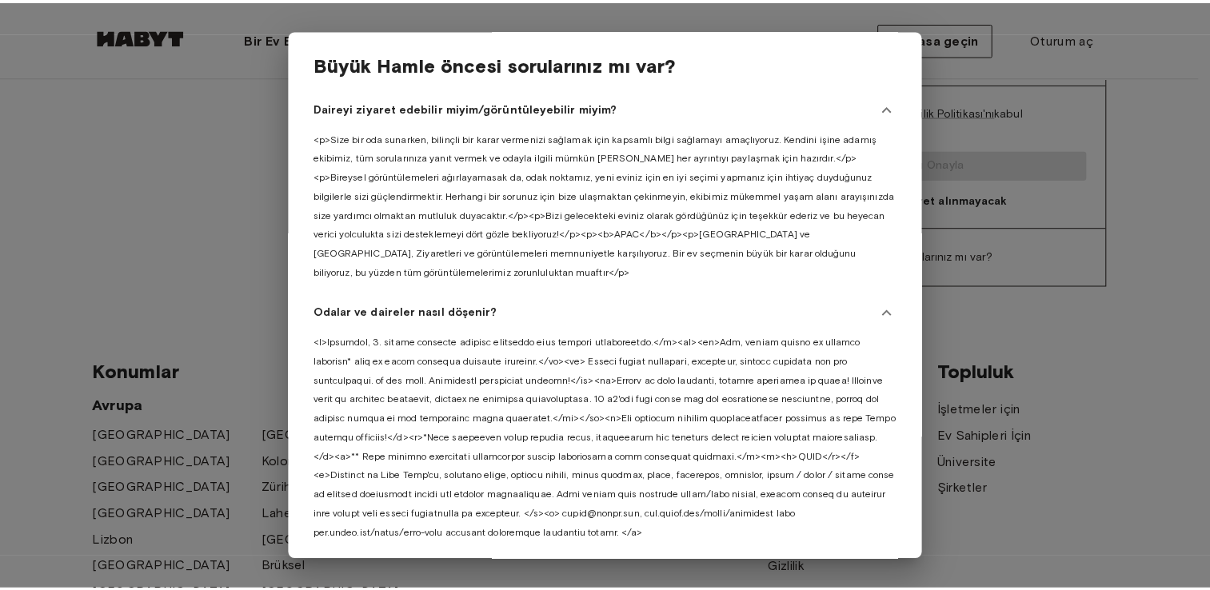
scroll to position [0, 0]
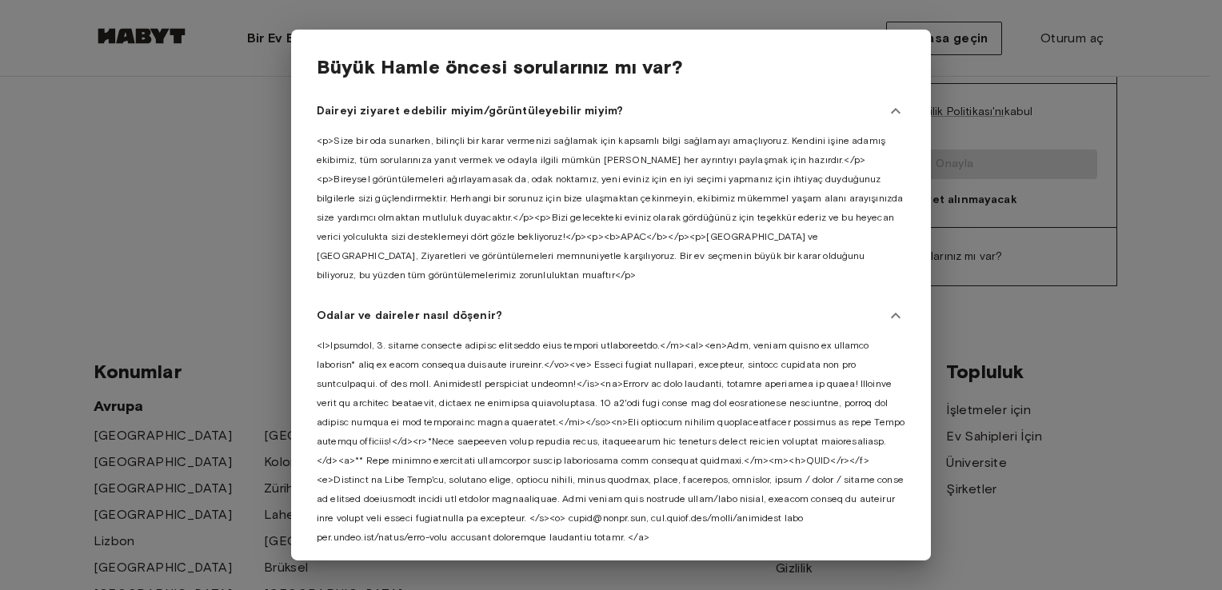
click at [1117, 270] on div at bounding box center [611, 295] width 1222 height 590
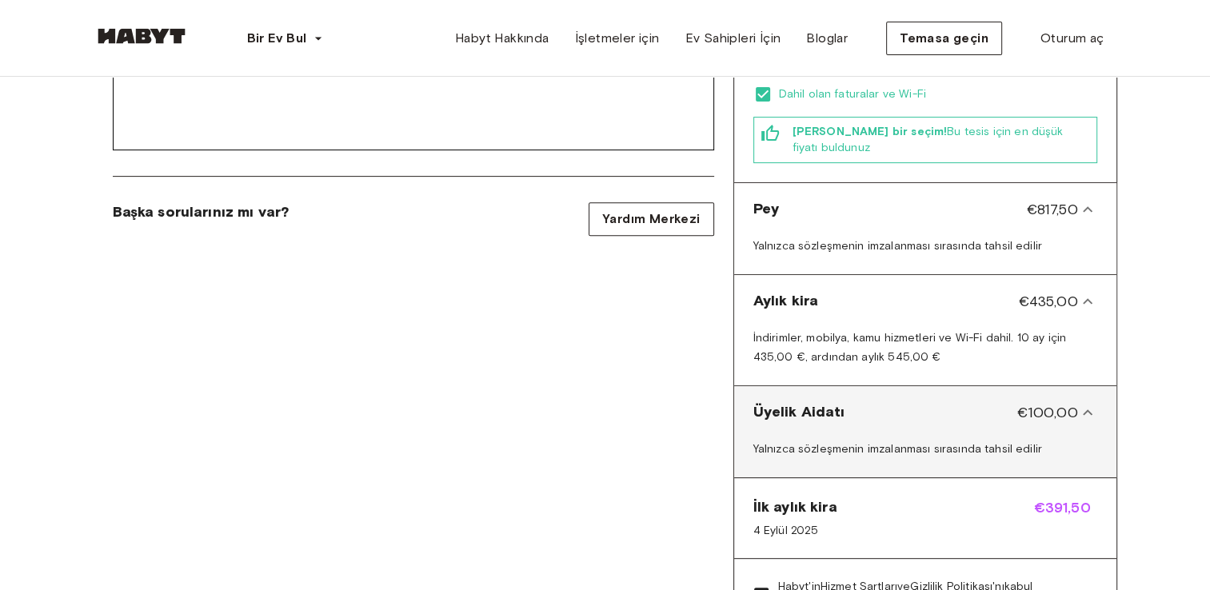
scroll to position [560, 0]
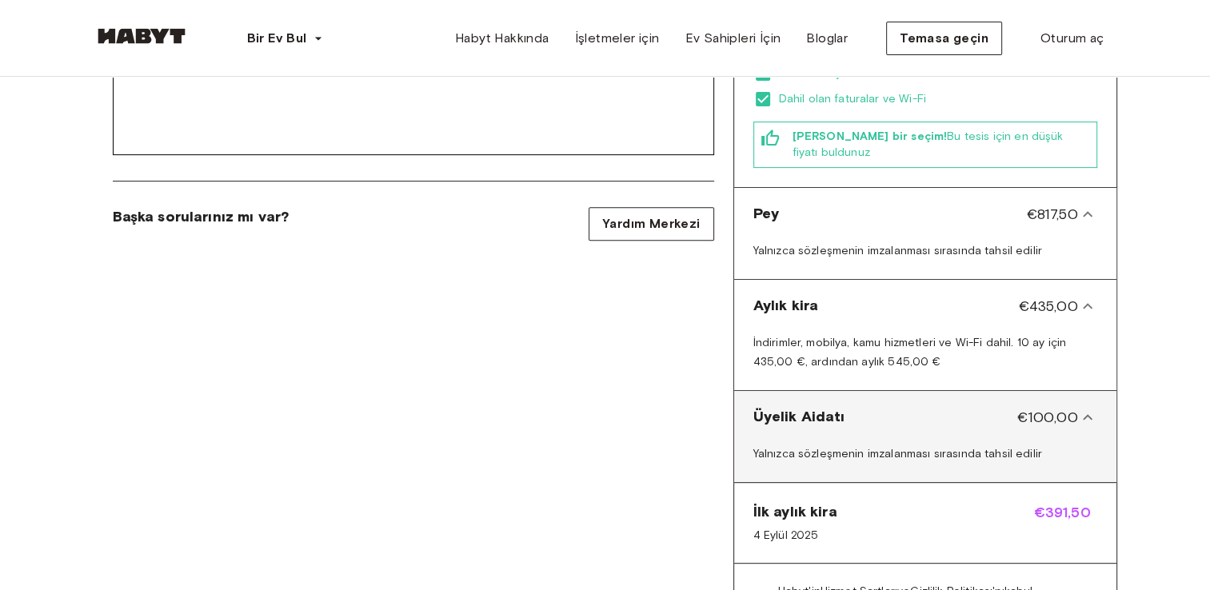
click at [830, 447] on span "Yalnızca sözleşmenin imzalanması sırasında tahsil edilir" at bounding box center [898, 454] width 289 height 14
